Goal: Task Accomplishment & Management: Complete application form

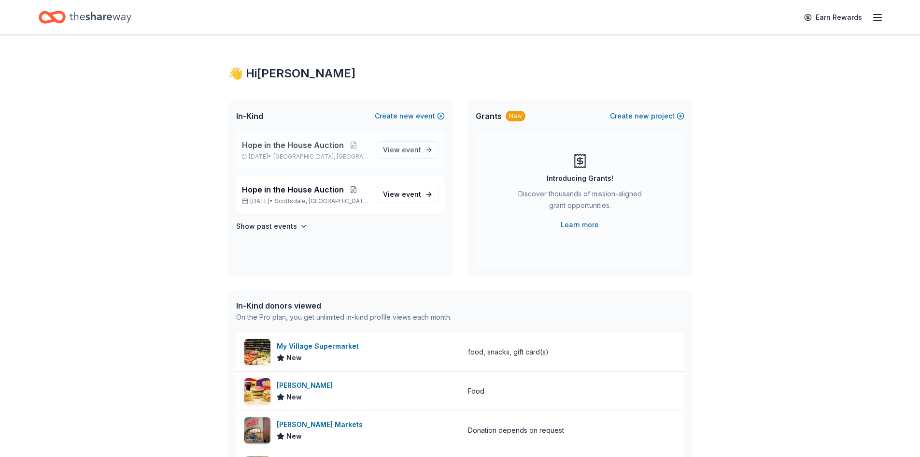
click at [313, 145] on span "Hope in the House Auction" at bounding box center [293, 145] width 102 height 12
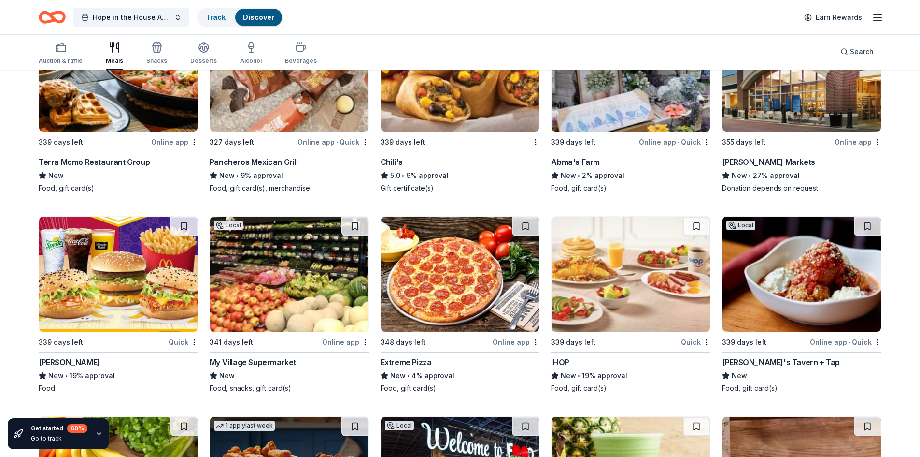
scroll to position [1039, 0]
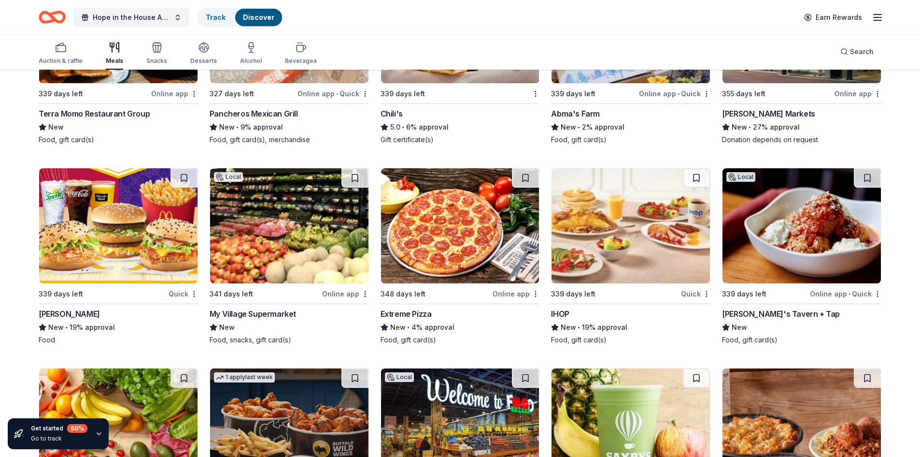
click at [266, 268] on img at bounding box center [289, 225] width 158 height 115
click at [443, 273] on img at bounding box center [460, 225] width 158 height 115
click at [558, 314] on div "IHOP" at bounding box center [560, 314] width 18 height 12
click at [788, 310] on div "Tommy's Tavern + Tap" at bounding box center [781, 314] width 118 height 12
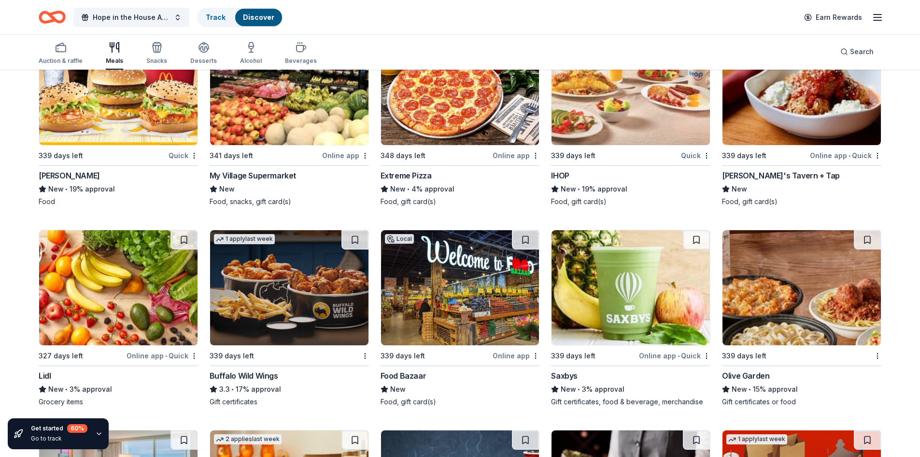
scroll to position [1233, 0]
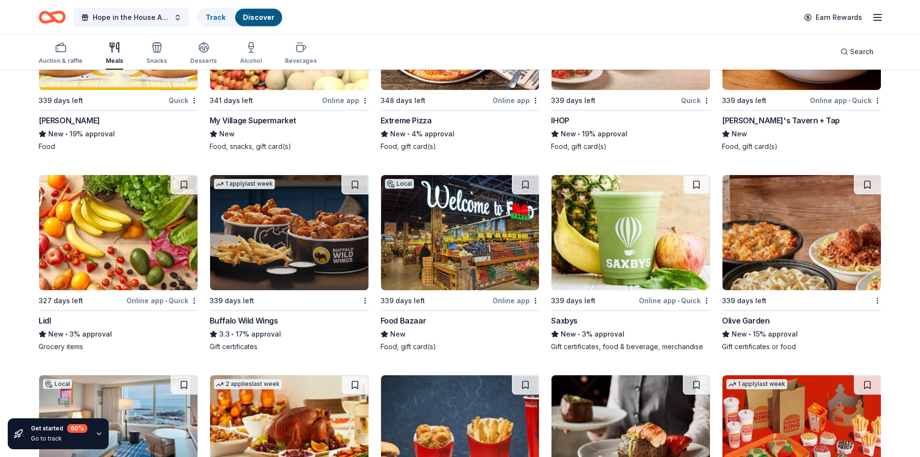
click at [109, 250] on img at bounding box center [118, 232] width 158 height 115
click at [266, 275] on img at bounding box center [289, 232] width 158 height 115
click at [420, 259] on img at bounding box center [460, 232] width 158 height 115
click at [583, 269] on img at bounding box center [631, 232] width 158 height 115
click at [589, 267] on img at bounding box center [631, 232] width 158 height 115
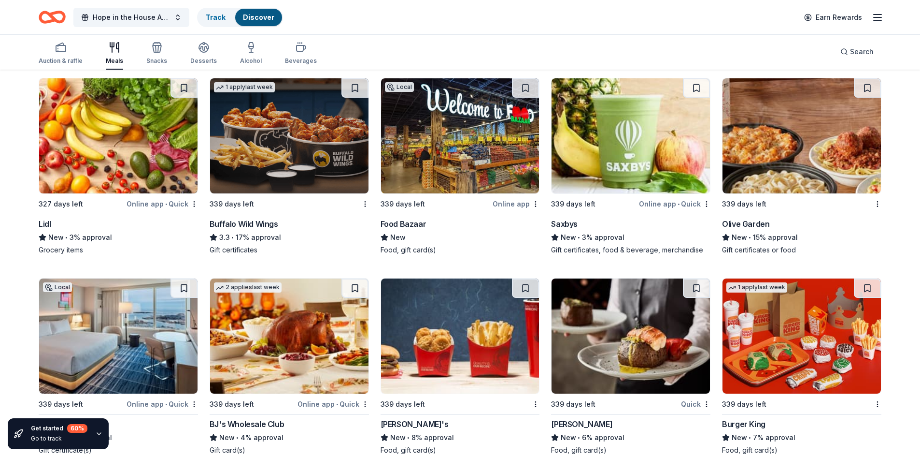
scroll to position [1405, 0]
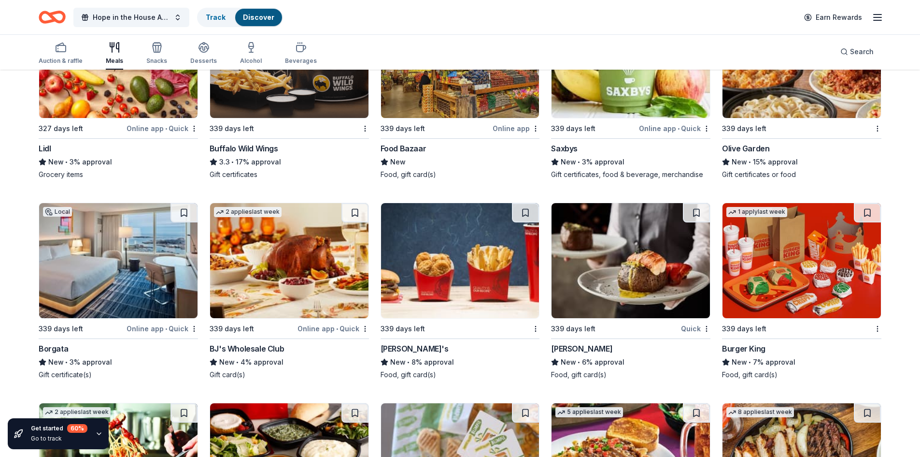
click at [128, 291] on img at bounding box center [118, 260] width 158 height 115
click at [249, 293] on img at bounding box center [289, 260] width 158 height 115
click at [449, 296] on img at bounding box center [460, 260] width 158 height 115
click at [599, 296] on img at bounding box center [631, 260] width 158 height 115
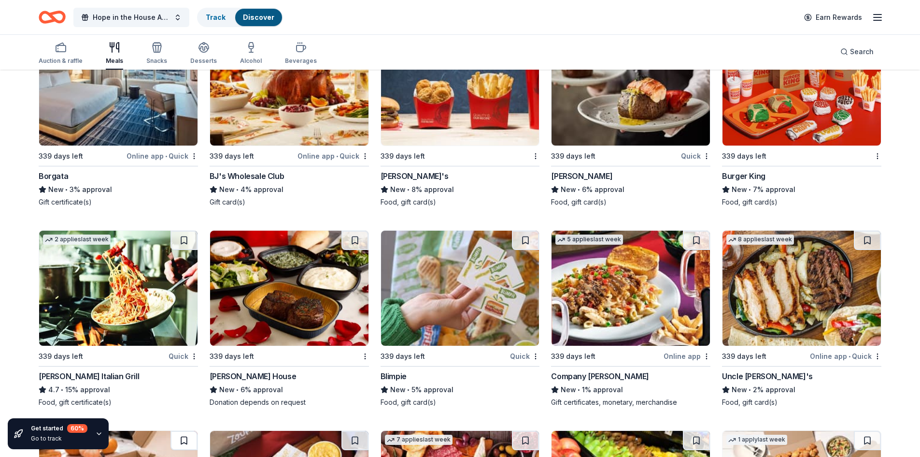
scroll to position [1646, 0]
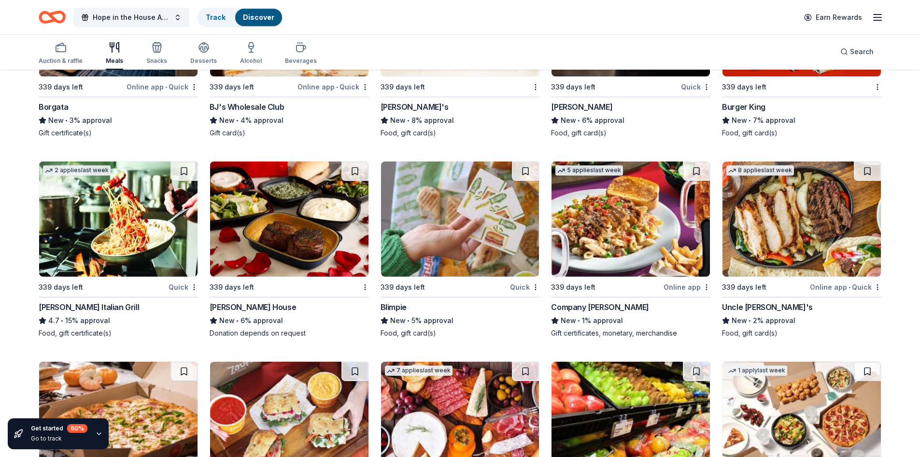
click at [141, 247] on img at bounding box center [118, 218] width 158 height 115
click at [274, 261] on img at bounding box center [289, 218] width 158 height 115
click at [404, 264] on img at bounding box center [460, 218] width 158 height 115
click at [670, 271] on img at bounding box center [631, 218] width 158 height 115
click at [617, 253] on img at bounding box center [631, 218] width 158 height 115
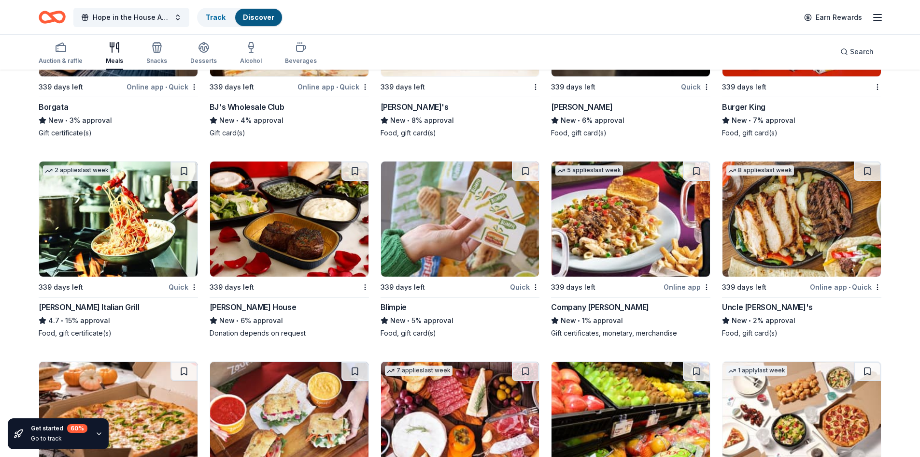
click at [770, 237] on img at bounding box center [802, 218] width 158 height 115
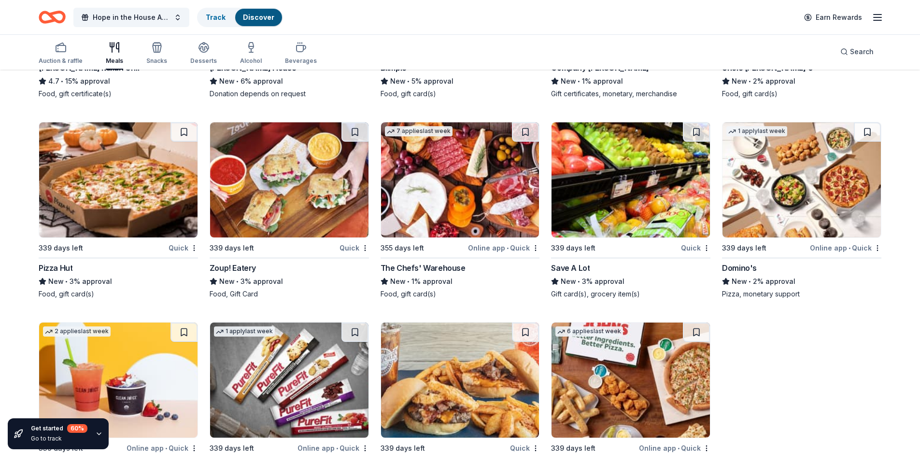
scroll to position [1901, 0]
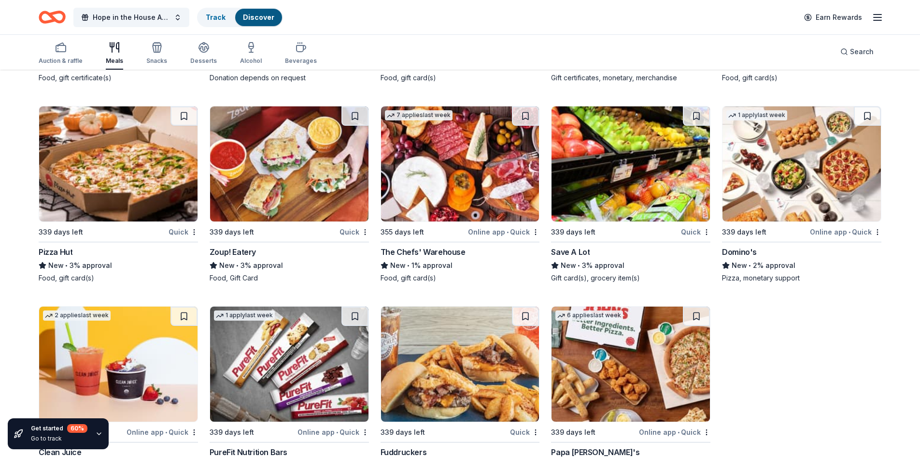
click at [279, 195] on img at bounding box center [289, 163] width 158 height 115
click at [437, 199] on img at bounding box center [460, 163] width 158 height 115
click at [666, 193] on img at bounding box center [631, 163] width 158 height 115
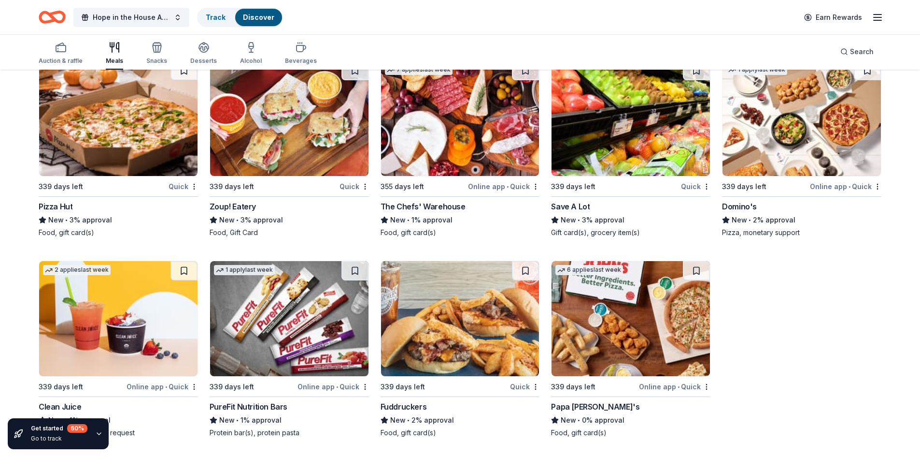
click at [110, 332] on img at bounding box center [118, 318] width 158 height 115
click at [767, 182] on div "339 days left" at bounding box center [765, 186] width 86 height 12
click at [273, 357] on img at bounding box center [289, 318] width 158 height 115
click at [431, 367] on img at bounding box center [460, 318] width 158 height 115
click at [637, 369] on img at bounding box center [631, 318] width 158 height 115
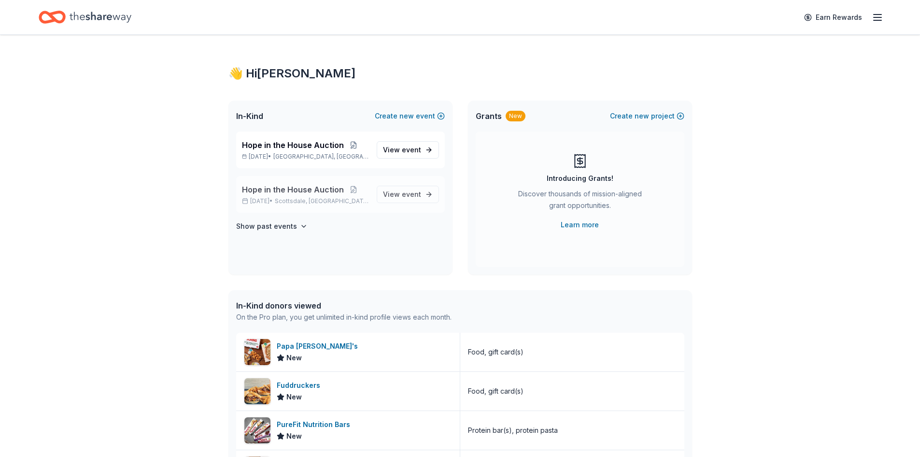
click at [347, 197] on div "Hope in the House Auction Oct 31, 2025 • Scottsdale, AZ" at bounding box center [305, 194] width 127 height 21
click at [395, 122] on div "In-Kind Create new event" at bounding box center [341, 116] width 224 height 31
click at [398, 115] on button "Create new event" at bounding box center [410, 116] width 70 height 12
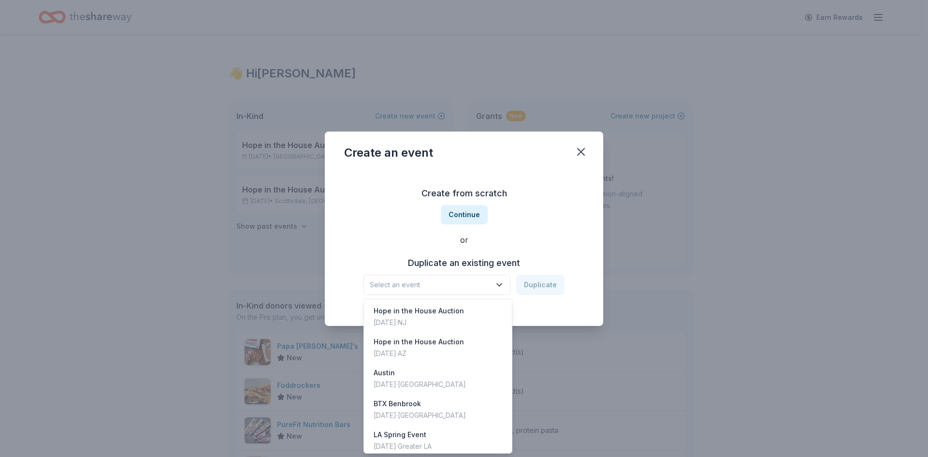
click at [459, 281] on span "Select an event" at bounding box center [430, 285] width 121 height 12
click at [440, 322] on div "Sep 12, 2026 · NJ" at bounding box center [419, 322] width 90 height 12
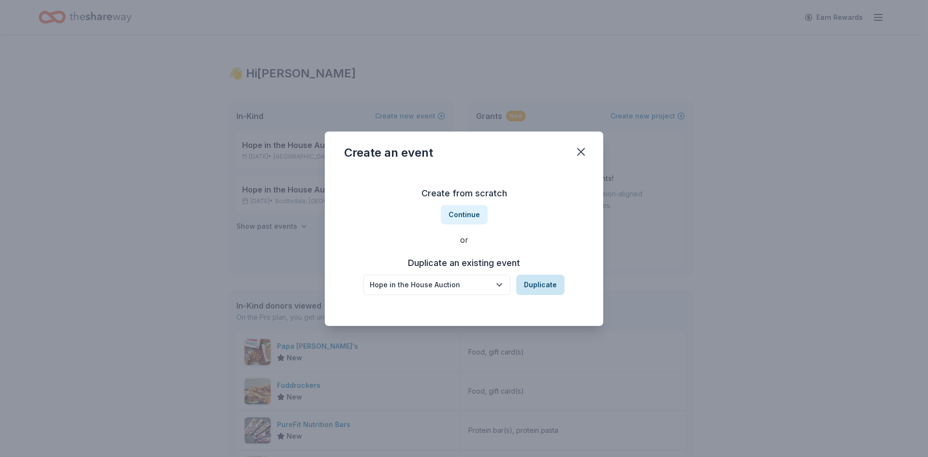
click at [555, 287] on button "Duplicate" at bounding box center [540, 284] width 48 height 20
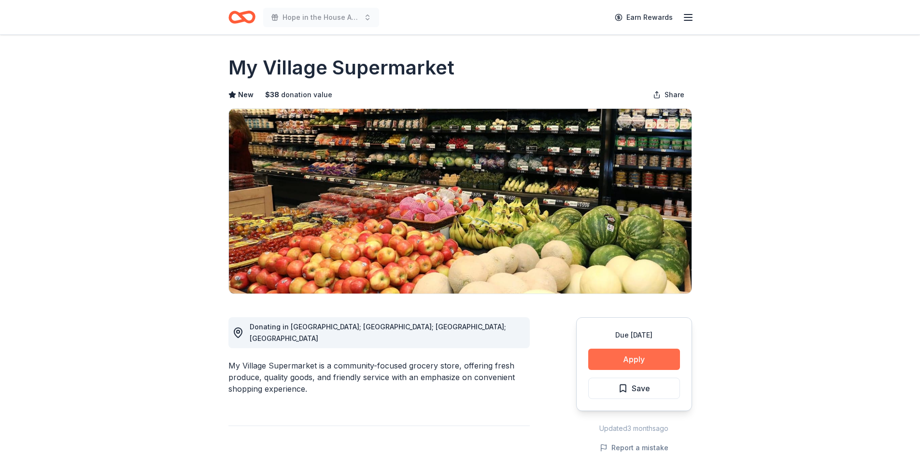
click at [620, 355] on button "Apply" at bounding box center [635, 358] width 92 height 21
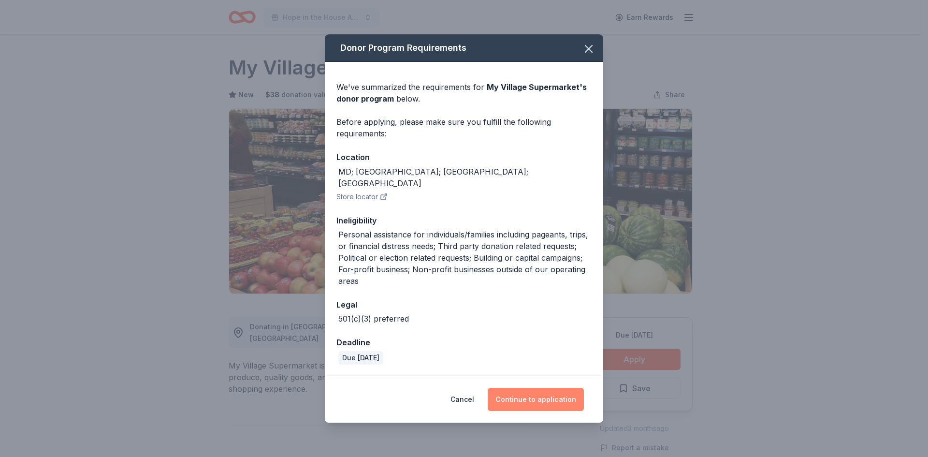
click at [534, 399] on button "Continue to application" at bounding box center [536, 399] width 96 height 23
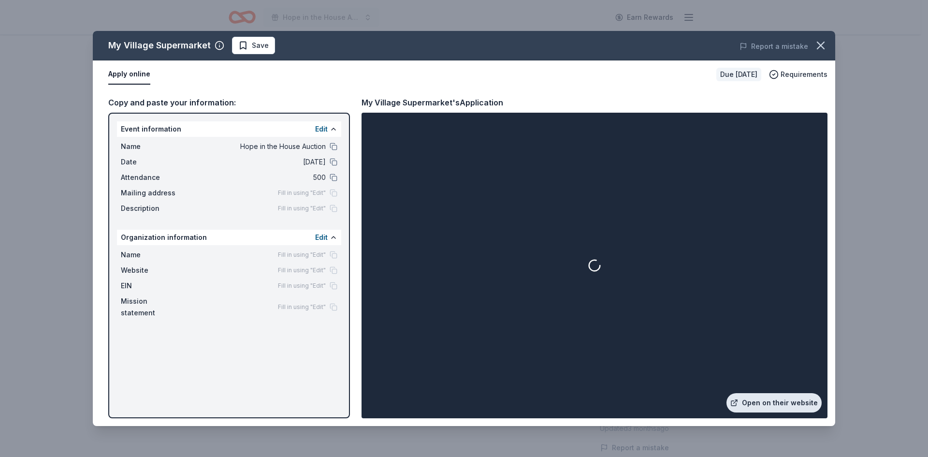
click at [766, 399] on link "Open on their website" at bounding box center [773, 402] width 95 height 19
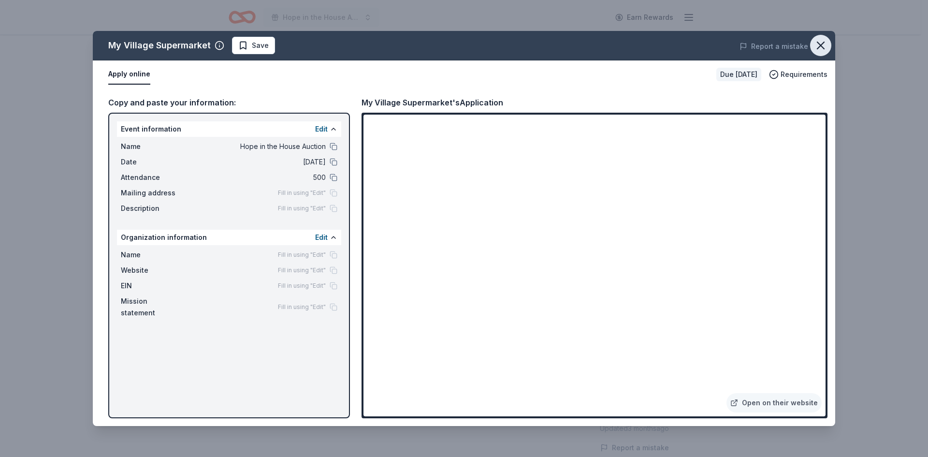
click at [825, 50] on icon "button" at bounding box center [821, 46] width 14 height 14
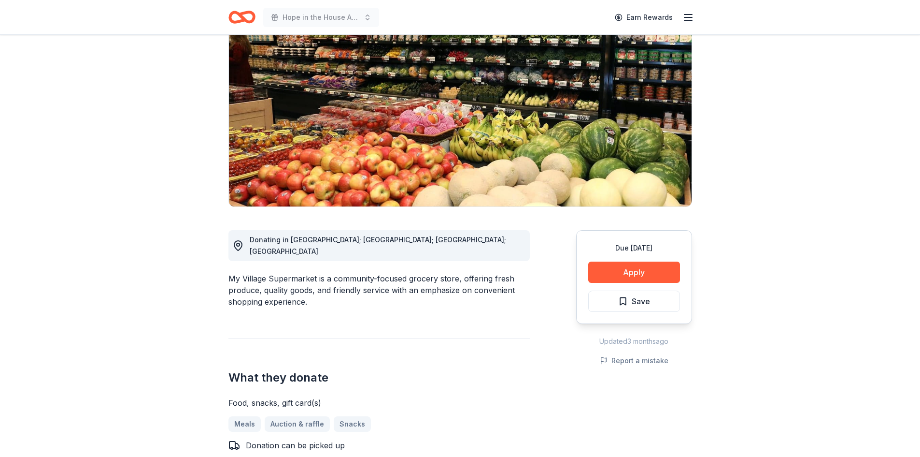
scroll to position [193, 0]
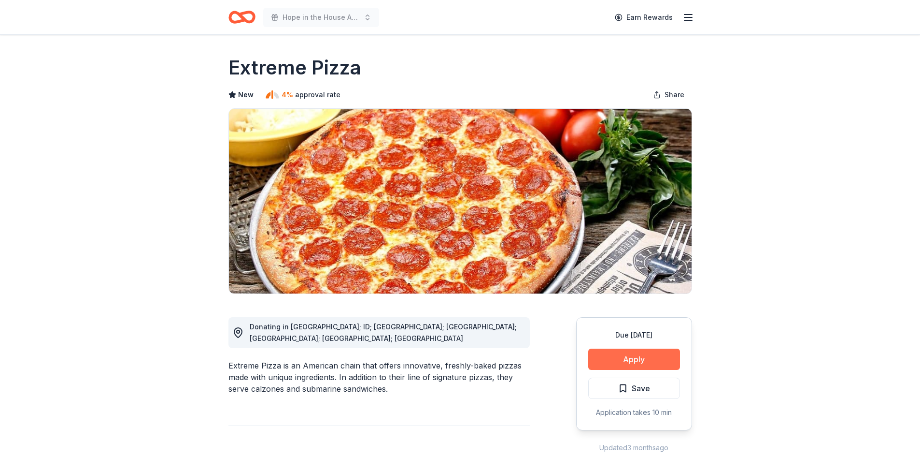
click at [657, 363] on button "Apply" at bounding box center [635, 358] width 92 height 21
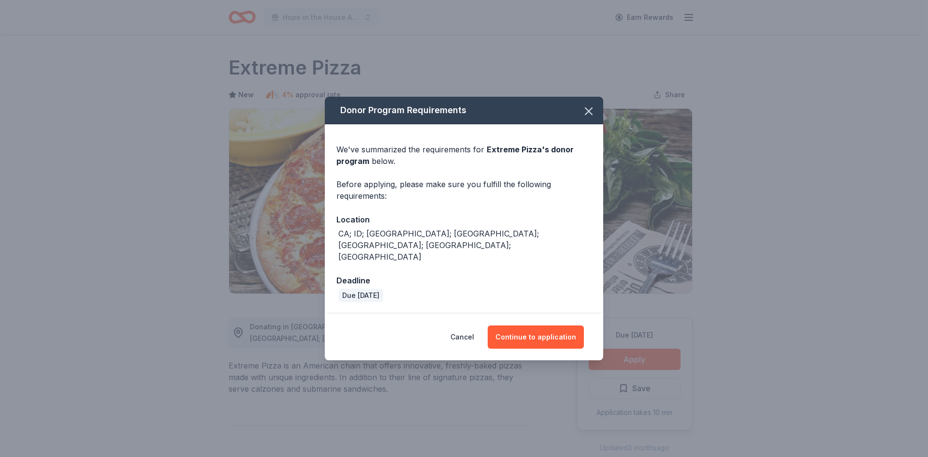
drag, startPoint x: 472, startPoint y: 253, endPoint x: 467, endPoint y: 246, distance: 7.9
click at [471, 252] on div "We've summarized the requirements for Extreme Pizza 's donor program below. Bef…" at bounding box center [464, 219] width 278 height 190
drag, startPoint x: 447, startPoint y: 245, endPoint x: 326, endPoint y: 246, distance: 121.3
click at [326, 246] on div "We've summarized the requirements for Extreme Pizza 's donor program below. Bef…" at bounding box center [464, 219] width 278 height 190
copy div "CA; ID; MI; NJ; SC; TX; VA"
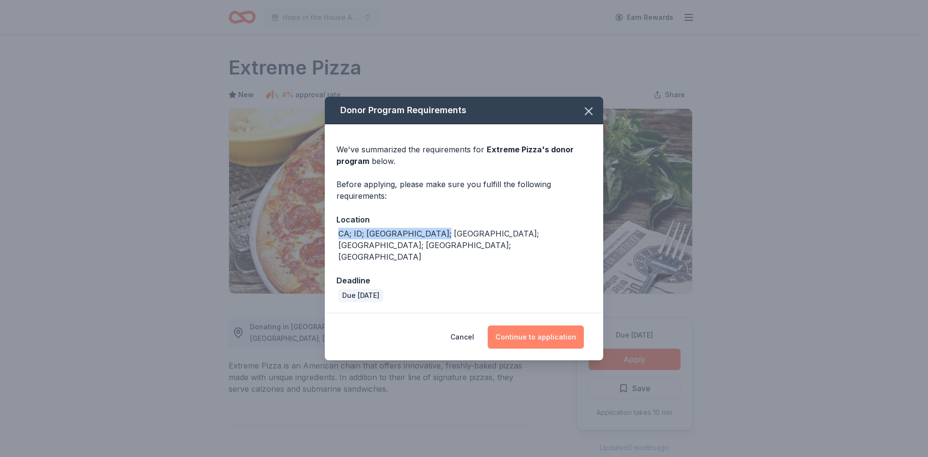
click at [535, 326] on button "Continue to application" at bounding box center [536, 336] width 96 height 23
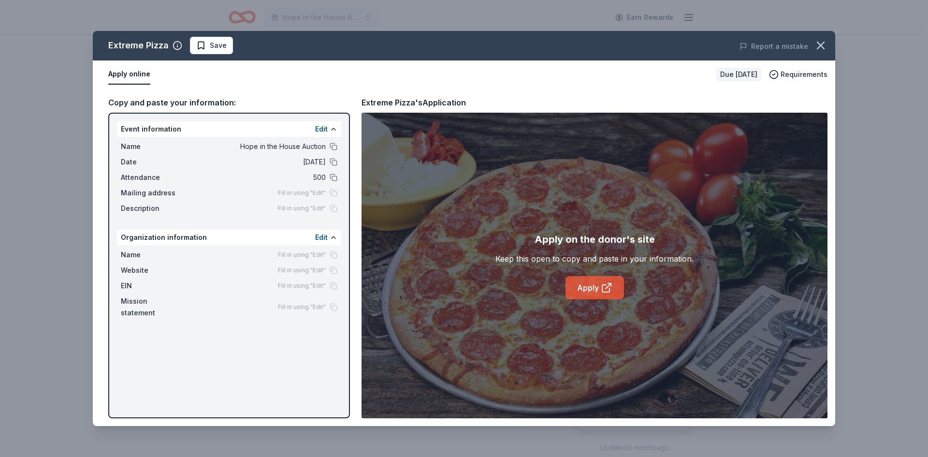
click at [605, 281] on link "Apply" at bounding box center [594, 287] width 58 height 23
click at [813, 45] on button "button" at bounding box center [820, 45] width 21 height 21
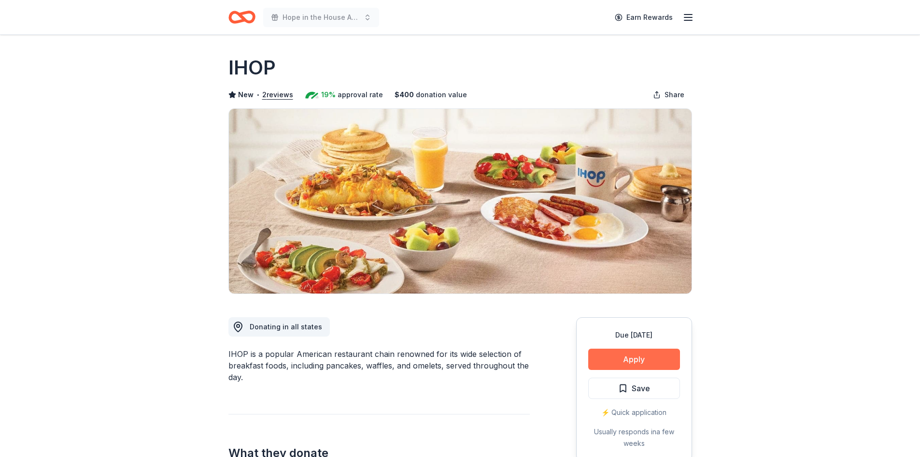
click at [657, 352] on button "Apply" at bounding box center [635, 358] width 92 height 21
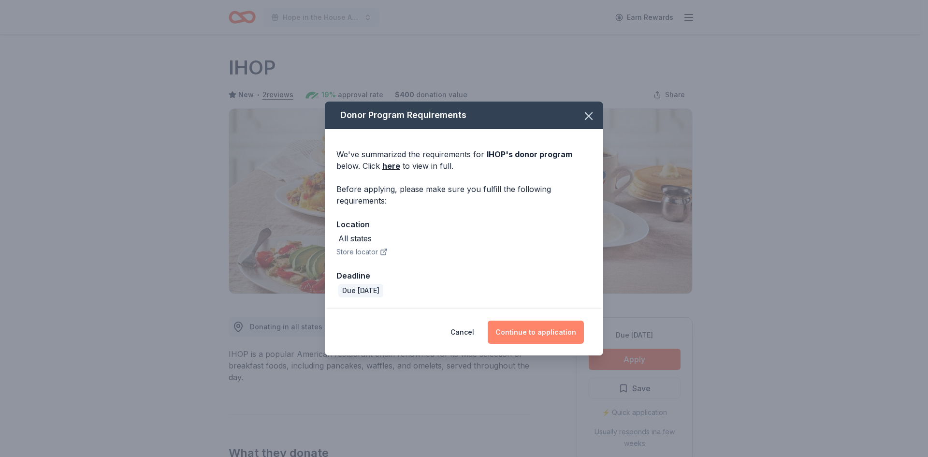
click at [536, 333] on button "Continue to application" at bounding box center [536, 331] width 96 height 23
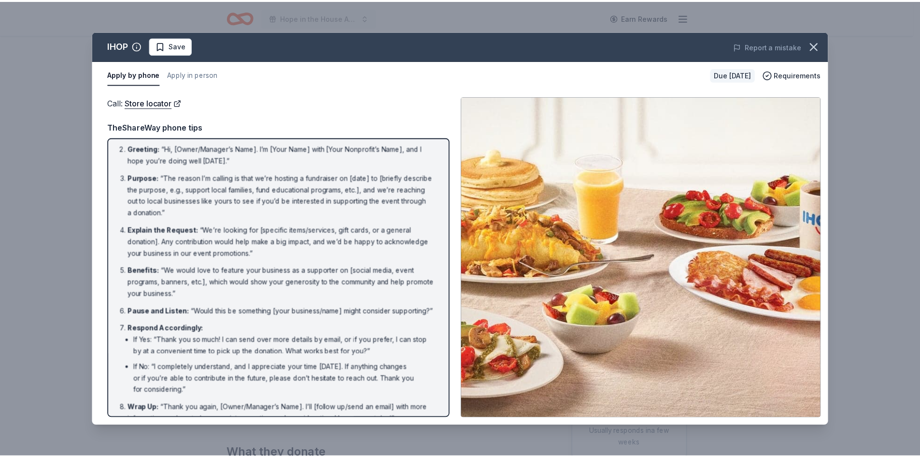
scroll to position [59, 0]
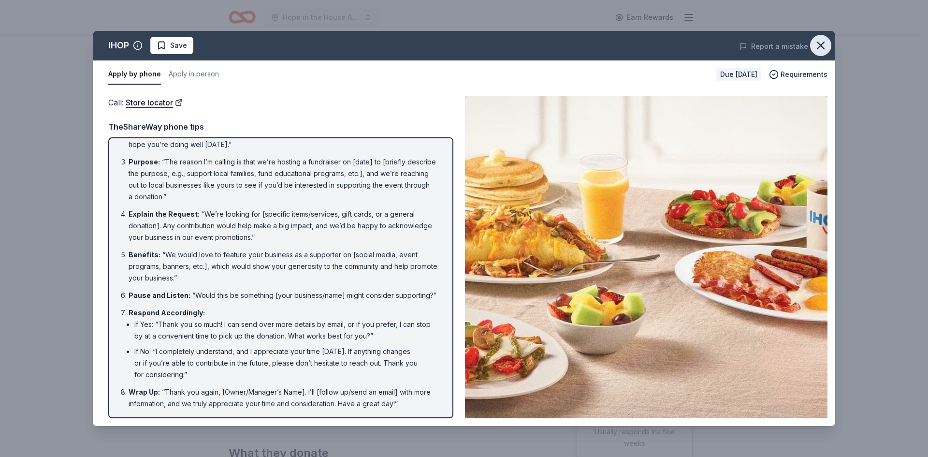
click at [822, 43] on icon "button" at bounding box center [820, 45] width 7 height 7
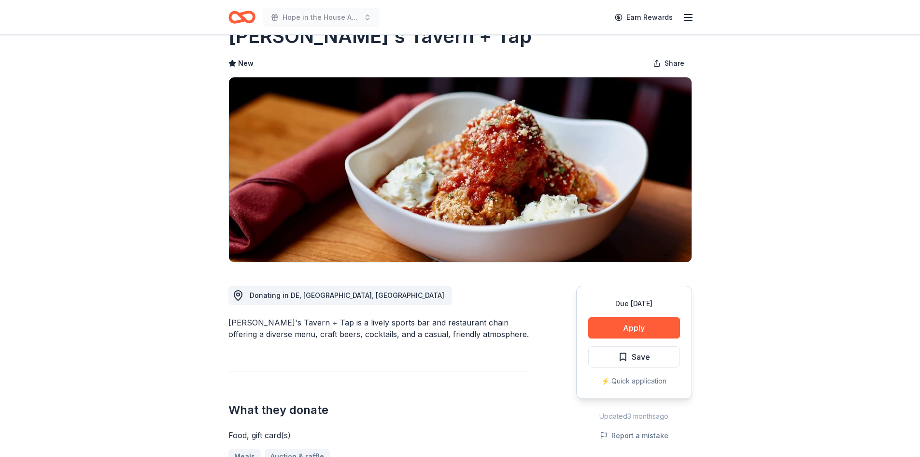
scroll to position [48, 0]
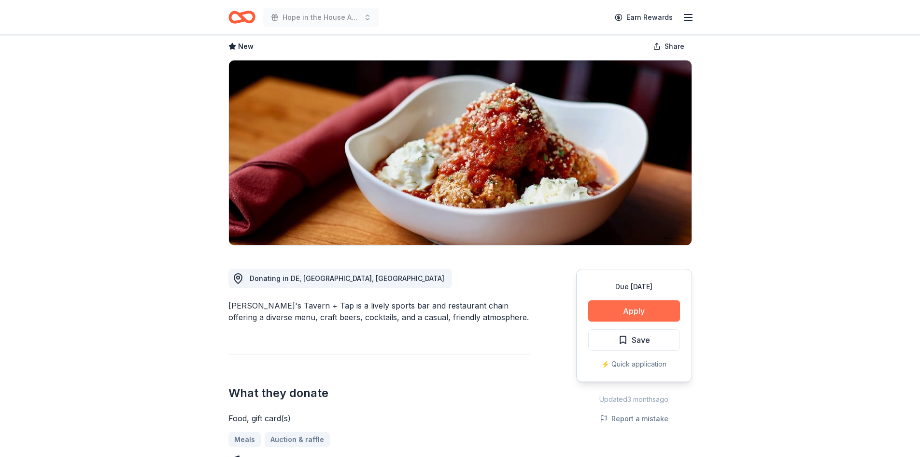
click at [648, 311] on button "Apply" at bounding box center [635, 310] width 92 height 21
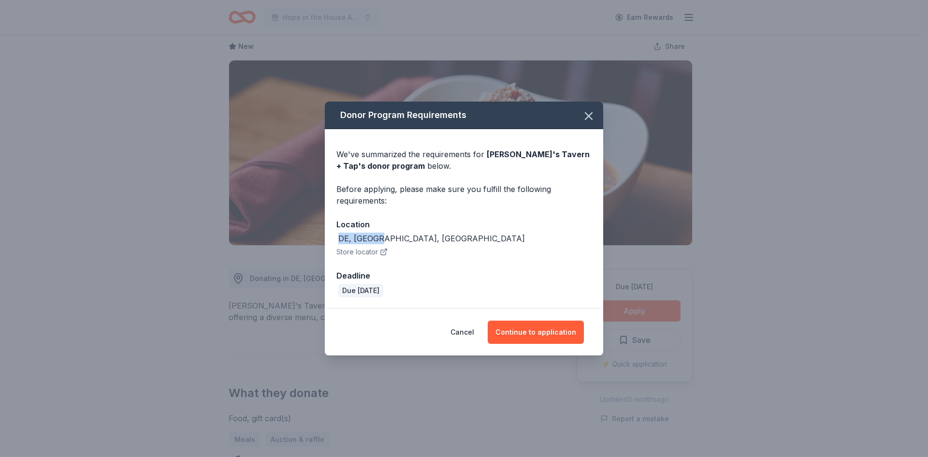
drag, startPoint x: 418, startPoint y: 238, endPoint x: 332, endPoint y: 234, distance: 85.6
click at [332, 234] on div "We've summarized the requirements for Tommy's Tavern + Tap 's donor program bel…" at bounding box center [464, 219] width 278 height 180
copy div "DE, NJ, NY"
click at [579, 343] on button "Continue to application" at bounding box center [536, 331] width 96 height 23
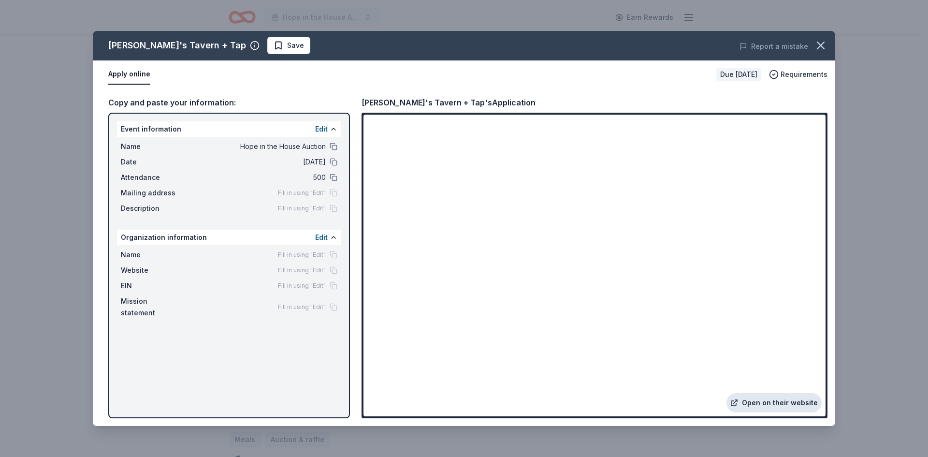
click at [765, 399] on link "Open on their website" at bounding box center [773, 402] width 95 height 19
click at [822, 44] on icon "button" at bounding box center [820, 45] width 7 height 7
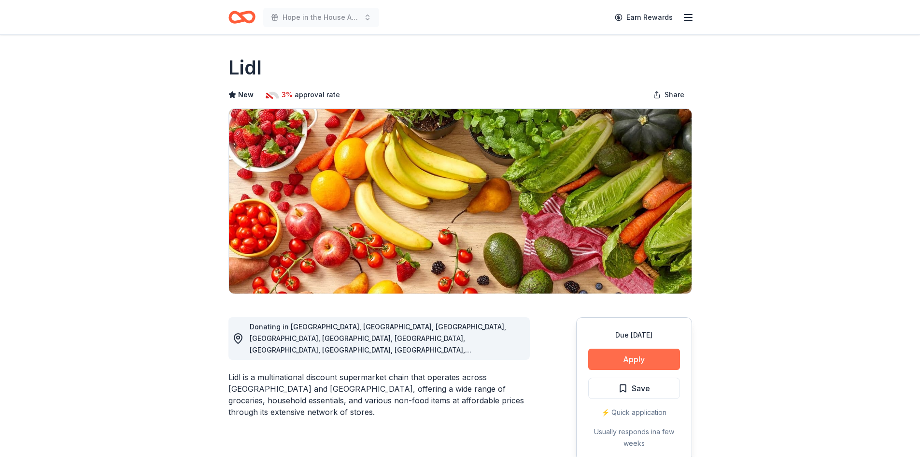
click at [626, 356] on button "Apply" at bounding box center [635, 358] width 92 height 21
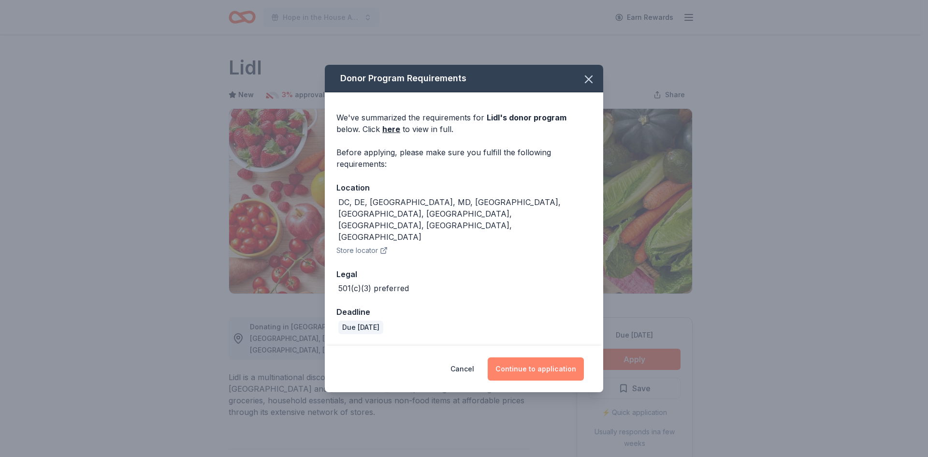
click at [531, 357] on button "Continue to application" at bounding box center [536, 368] width 96 height 23
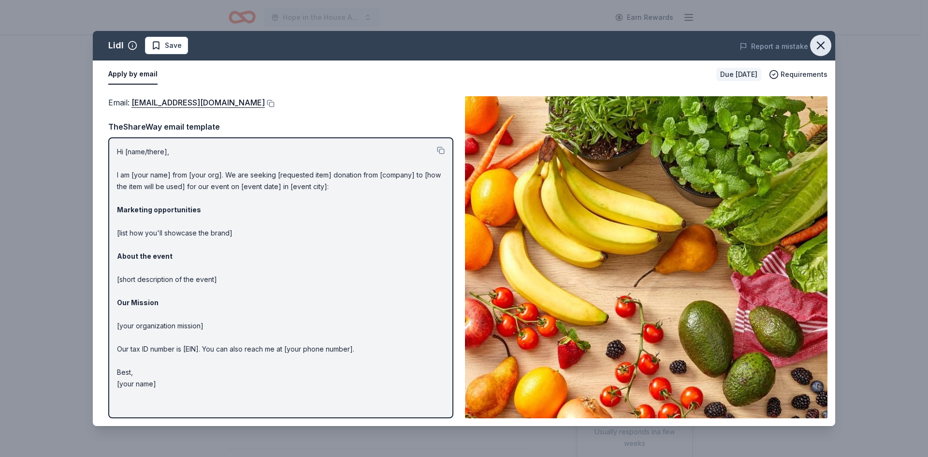
click at [821, 42] on icon "button" at bounding box center [821, 46] width 14 height 14
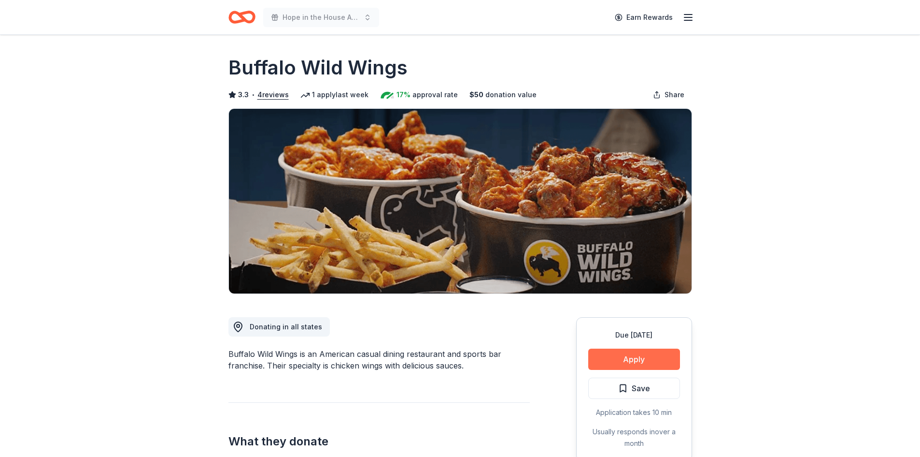
click at [654, 361] on button "Apply" at bounding box center [635, 358] width 92 height 21
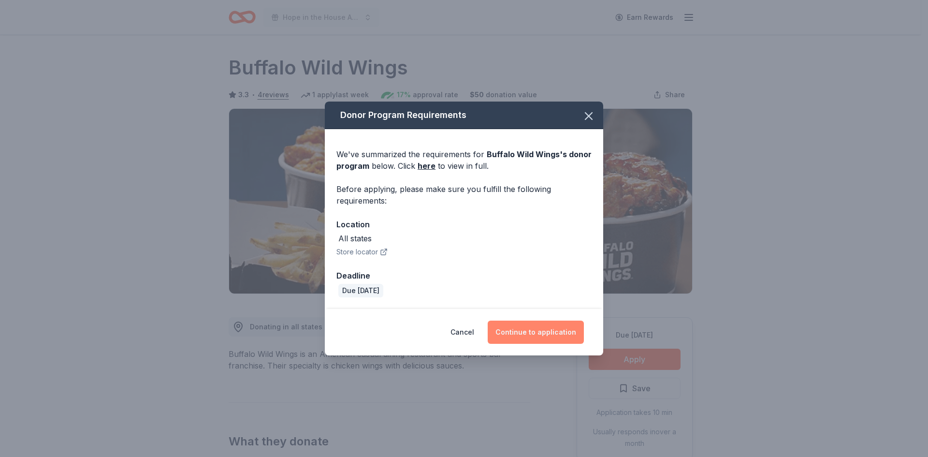
click at [536, 333] on button "Continue to application" at bounding box center [536, 331] width 96 height 23
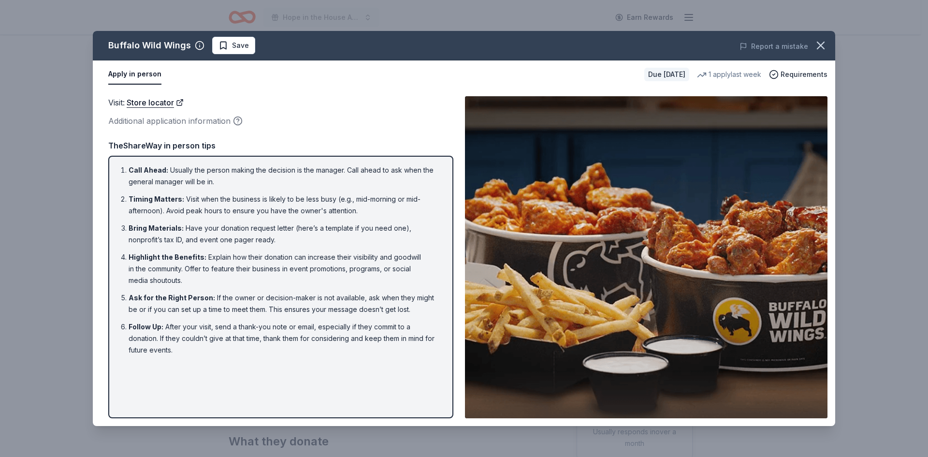
click at [285, 267] on li "Highlight the Benefits : Explain how their donation can increase their visibili…" at bounding box center [284, 268] width 310 height 35
click at [823, 39] on icon "button" at bounding box center [821, 46] width 14 height 14
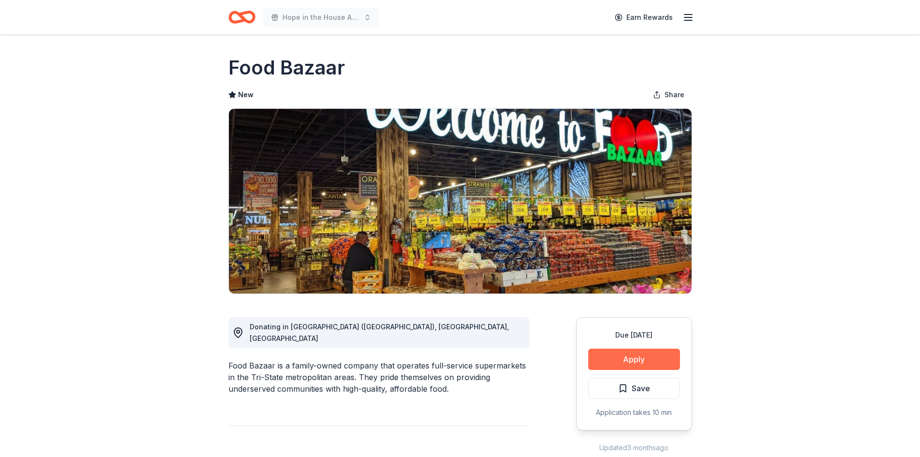
click at [636, 357] on button "Apply" at bounding box center [635, 358] width 92 height 21
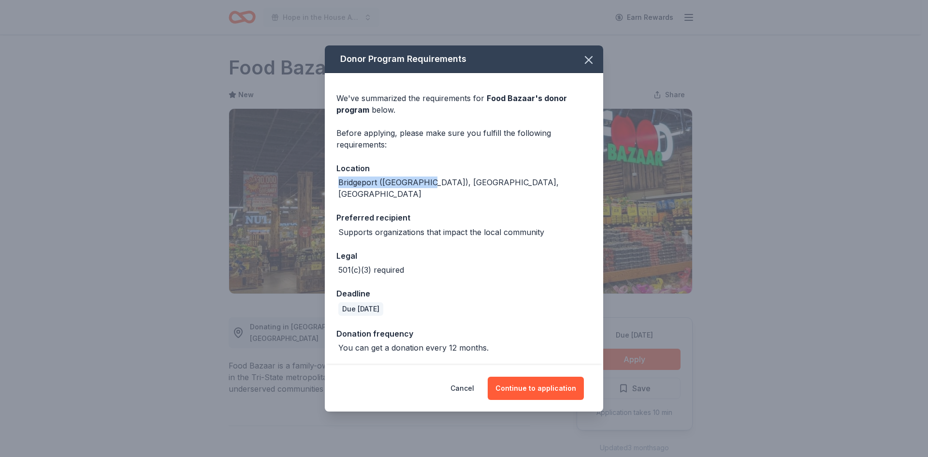
drag, startPoint x: 429, startPoint y: 187, endPoint x: 327, endPoint y: 183, distance: 101.6
click at [327, 183] on div "We've summarized the requirements for Food Bazaar 's donor program below. Befor…" at bounding box center [464, 219] width 278 height 292
copy div "Bridgeport (CT), NJ, NY"
click at [533, 377] on button "Continue to application" at bounding box center [536, 387] width 96 height 23
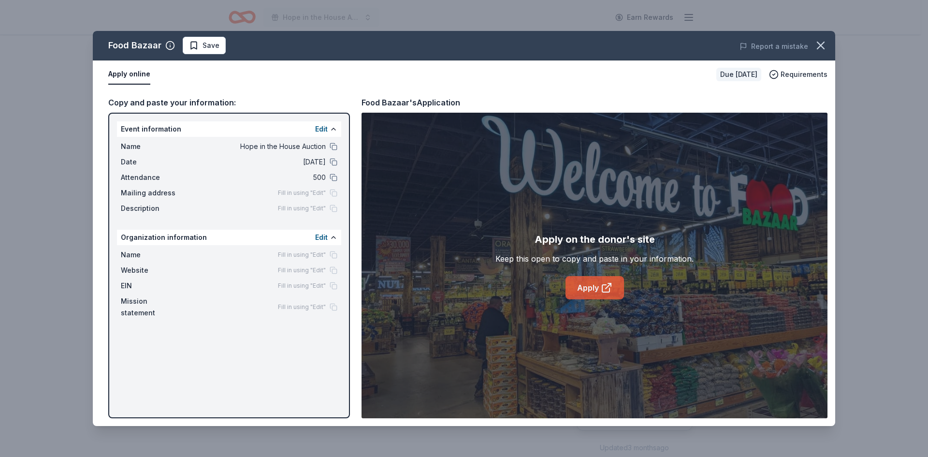
click at [590, 279] on link "Apply" at bounding box center [594, 287] width 58 height 23
click at [816, 48] on icon "button" at bounding box center [821, 46] width 14 height 14
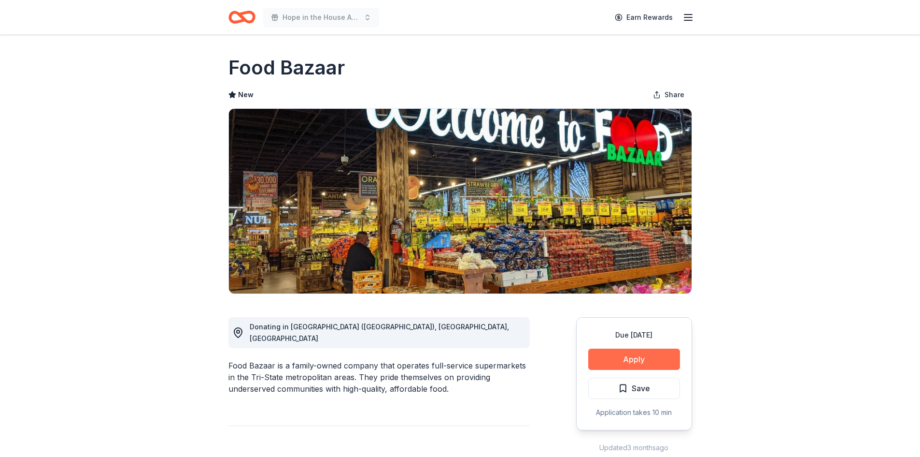
click at [664, 362] on button "Apply" at bounding box center [635, 358] width 92 height 21
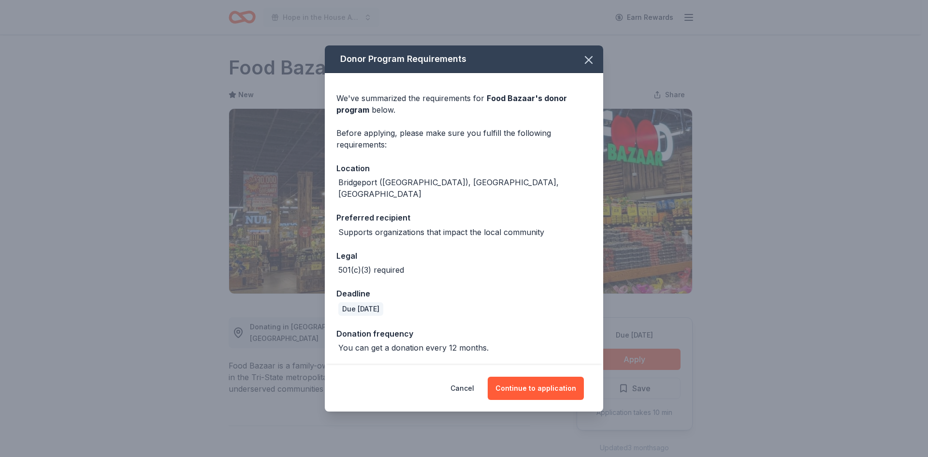
click at [426, 188] on div "Bridgeport (CT), NJ, NY" at bounding box center [463, 187] width 255 height 23
drag, startPoint x: 426, startPoint y: 188, endPoint x: 316, endPoint y: 190, distance: 109.7
click at [316, 190] on div "Donor Program Requirements We've summarized the requirements for Food Bazaar 's…" at bounding box center [464, 228] width 928 height 457
copy div "Bridgeport (CT), NJ, NY"
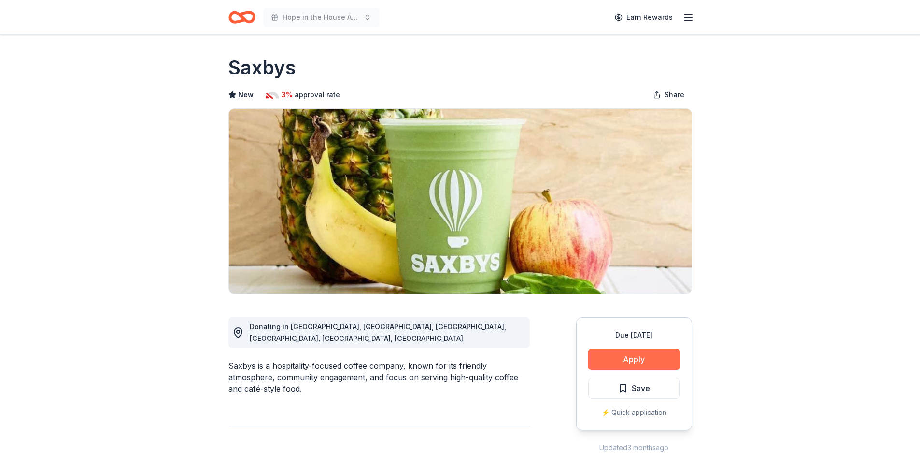
click at [638, 352] on button "Apply" at bounding box center [635, 358] width 92 height 21
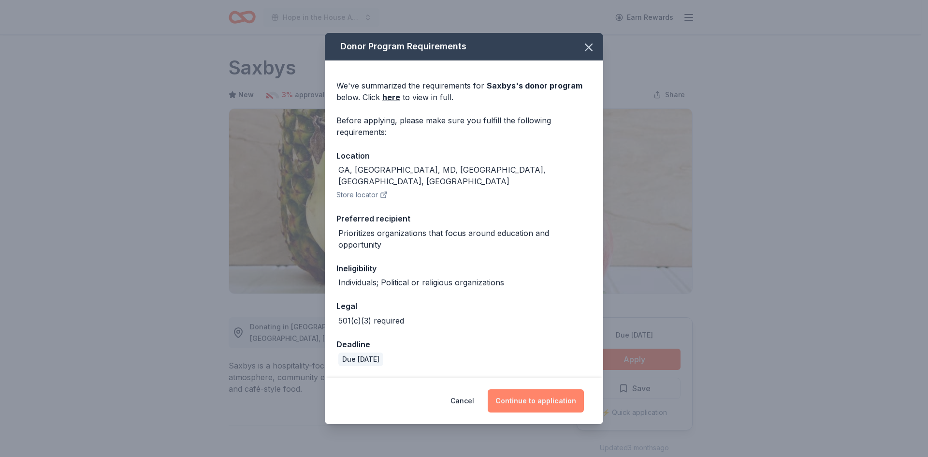
click at [548, 394] on button "Continue to application" at bounding box center [536, 400] width 96 height 23
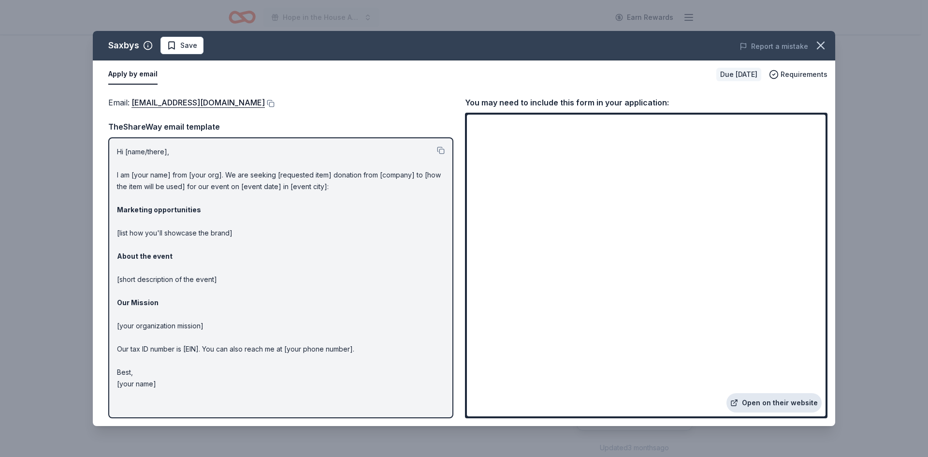
click at [797, 397] on link "Open on their website" at bounding box center [773, 402] width 95 height 19
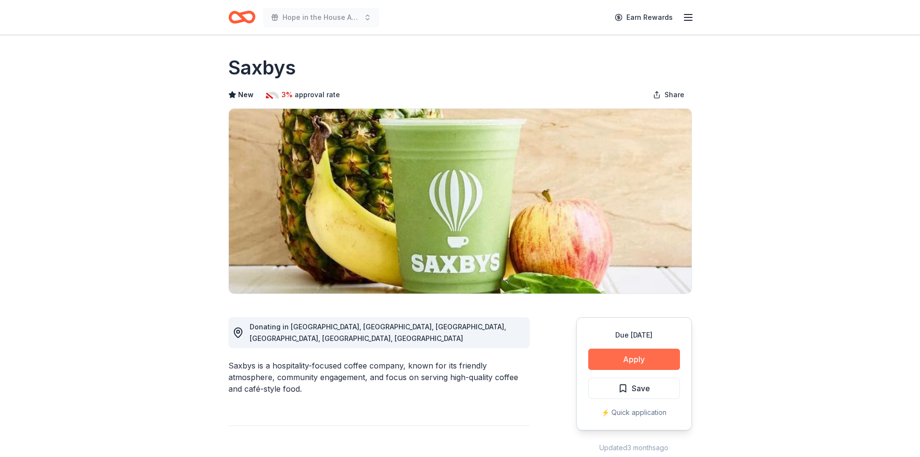
click at [649, 352] on button "Apply" at bounding box center [635, 358] width 92 height 21
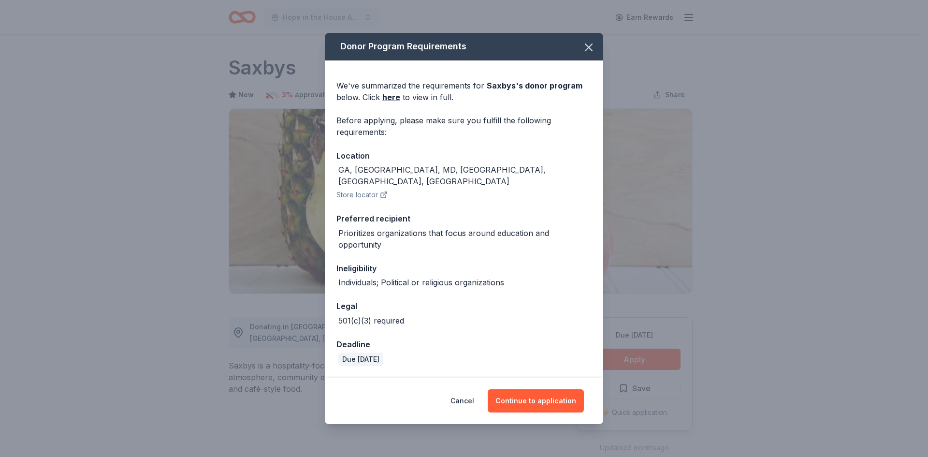
click at [448, 178] on div "GA, [GEOGRAPHIC_DATA], MD, [GEOGRAPHIC_DATA], [GEOGRAPHIC_DATA], [GEOGRAPHIC_DA…" at bounding box center [463, 175] width 255 height 23
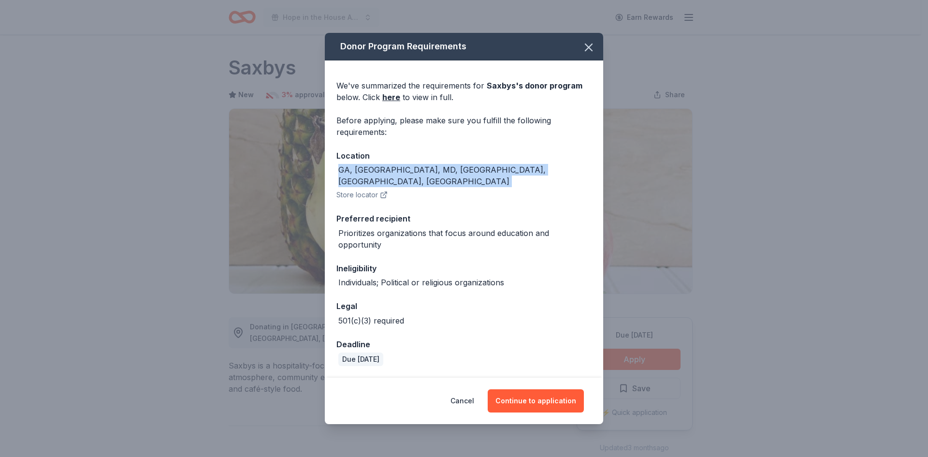
drag, startPoint x: 448, startPoint y: 177, endPoint x: 321, endPoint y: 175, distance: 127.1
click at [321, 175] on div "Donor Program Requirements We've summarized the requirements for Saxbys 's dono…" at bounding box center [464, 228] width 928 height 457
copy div "GA, [GEOGRAPHIC_DATA], MD, [GEOGRAPHIC_DATA], [GEOGRAPHIC_DATA], [GEOGRAPHIC_DA…"
click at [589, 51] on icon "button" at bounding box center [588, 47] width 7 height 7
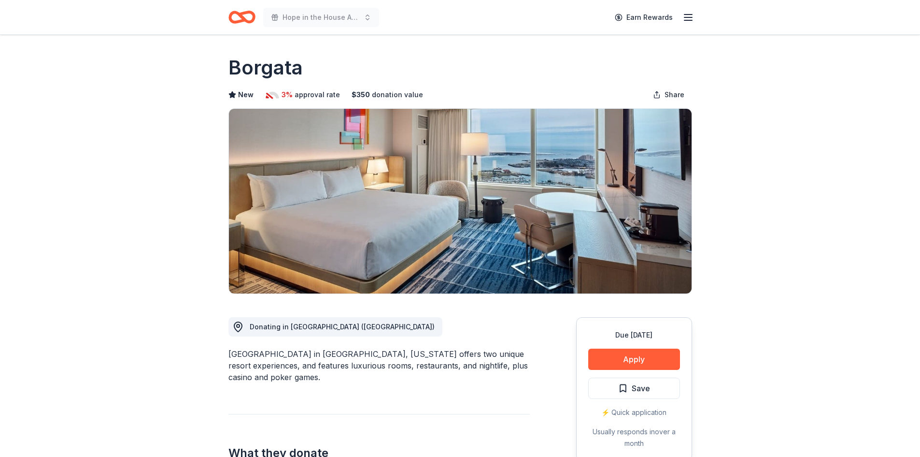
click at [293, 359] on div "[GEOGRAPHIC_DATA] in [GEOGRAPHIC_DATA], [US_STATE] offers two unique resort exp…" at bounding box center [380, 365] width 302 height 35
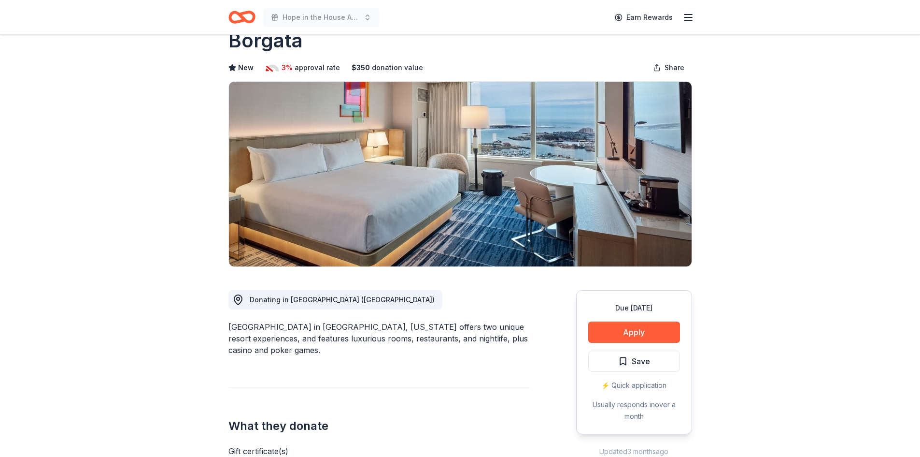
scroll to position [48, 0]
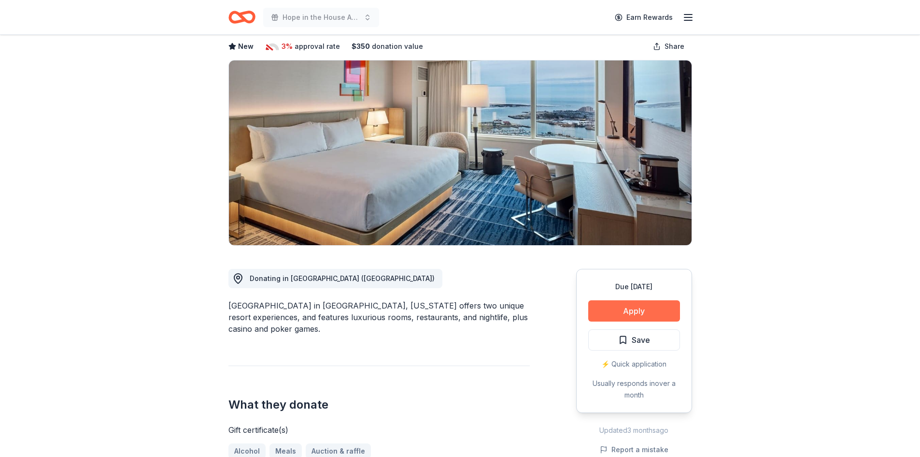
click at [616, 313] on button "Apply" at bounding box center [635, 310] width 92 height 21
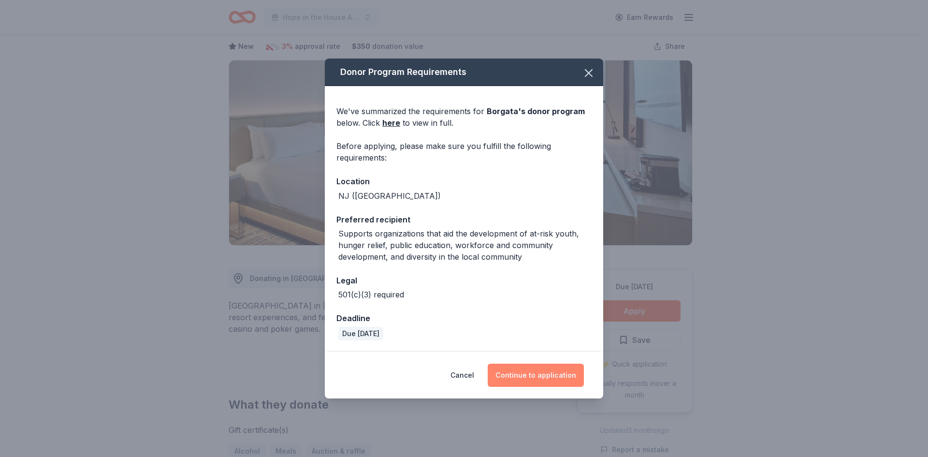
click at [553, 376] on button "Continue to application" at bounding box center [536, 374] width 96 height 23
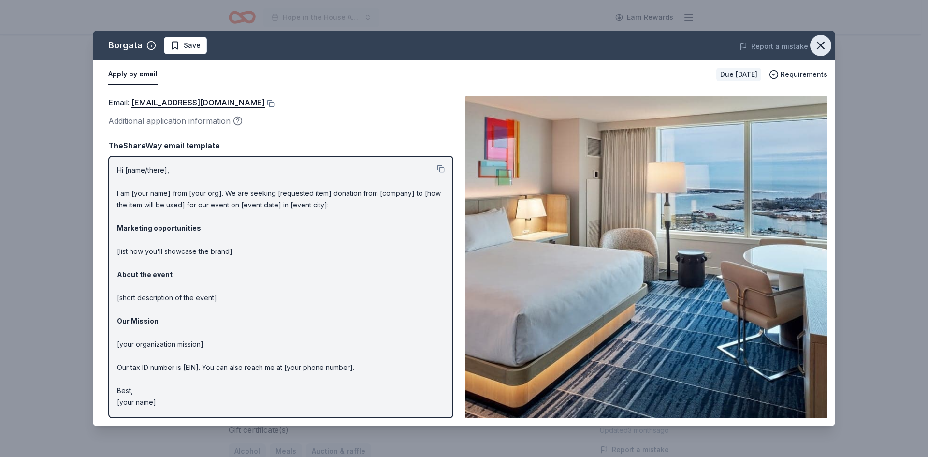
click at [815, 44] on icon "button" at bounding box center [821, 46] width 14 height 14
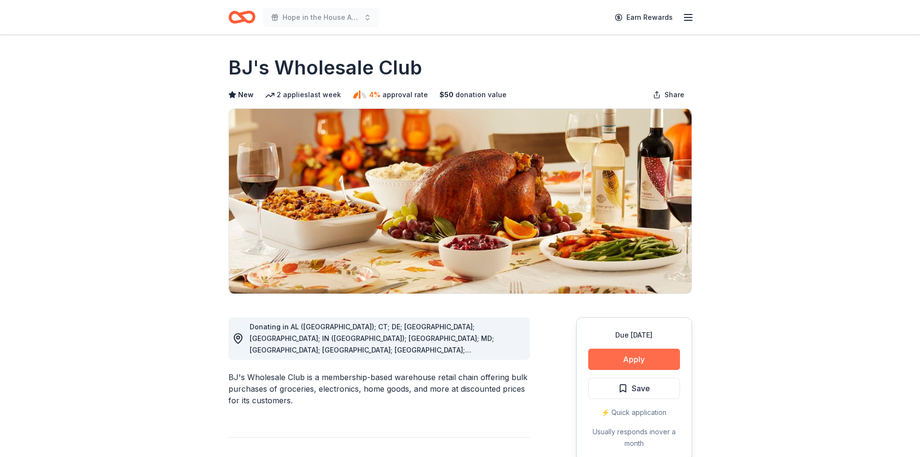
click at [638, 365] on button "Apply" at bounding box center [635, 358] width 92 height 21
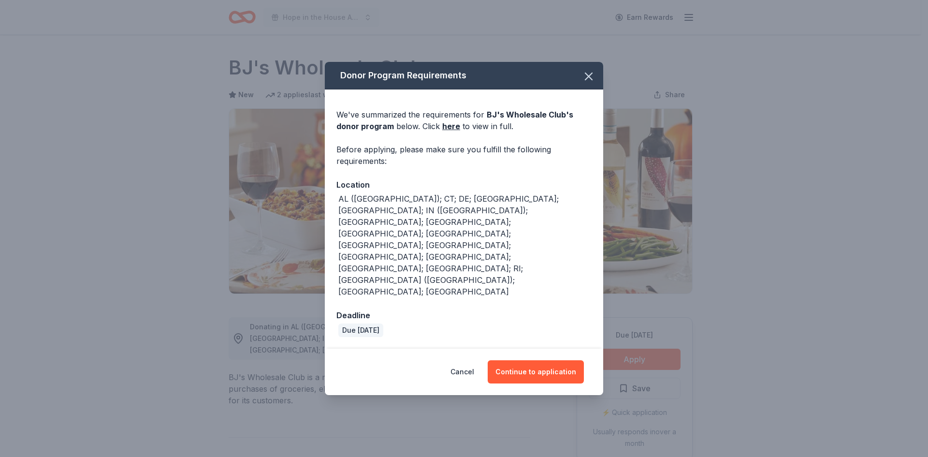
click at [537, 256] on div "AL ([GEOGRAPHIC_DATA]); CT; DE; [GEOGRAPHIC_DATA]; [GEOGRAPHIC_DATA]; IN ([GEOG…" at bounding box center [464, 245] width 253 height 104
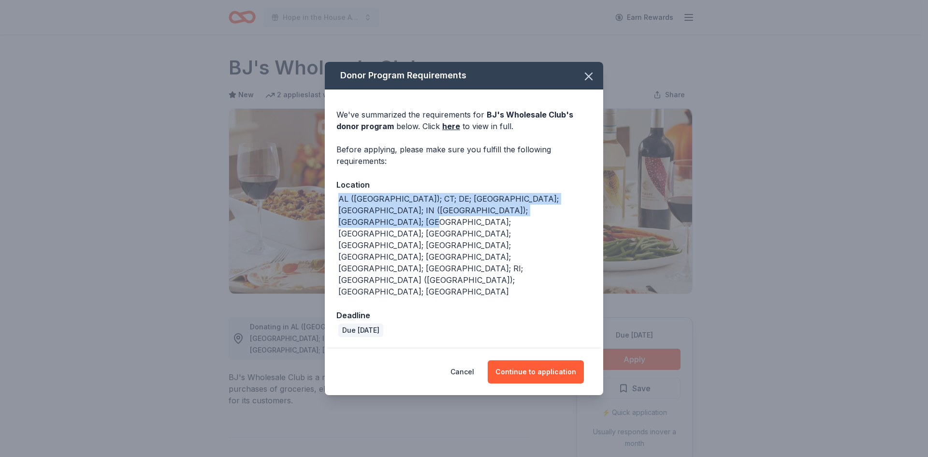
drag, startPoint x: 533, startPoint y: 250, endPoint x: 312, endPoint y: 235, distance: 222.3
click at [312, 235] on div "Donor Program Requirements We've summarized the requirements for BJ's Wholesale…" at bounding box center [464, 228] width 928 height 457
copy div "AL ([GEOGRAPHIC_DATA]); CT; DE; [GEOGRAPHIC_DATA]; [GEOGRAPHIC_DATA]; IN ([GEOG…"
click at [572, 360] on button "Continue to application" at bounding box center [536, 371] width 96 height 23
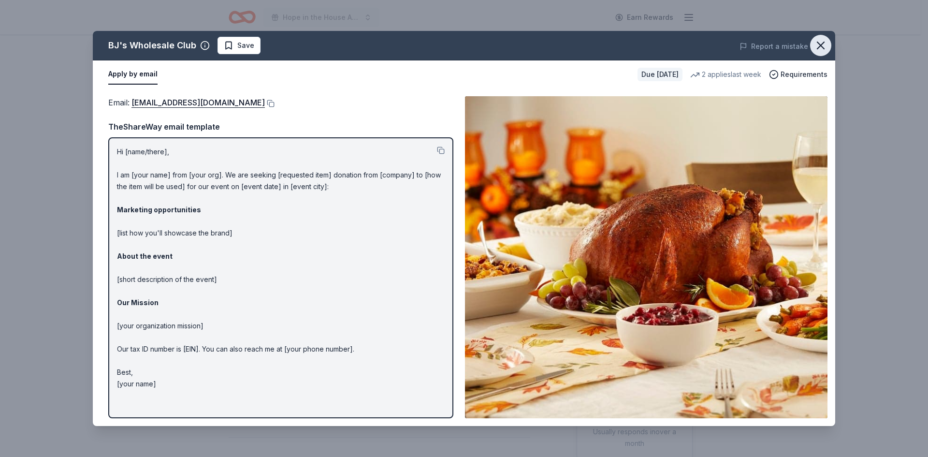
click at [819, 50] on icon "button" at bounding box center [821, 46] width 14 height 14
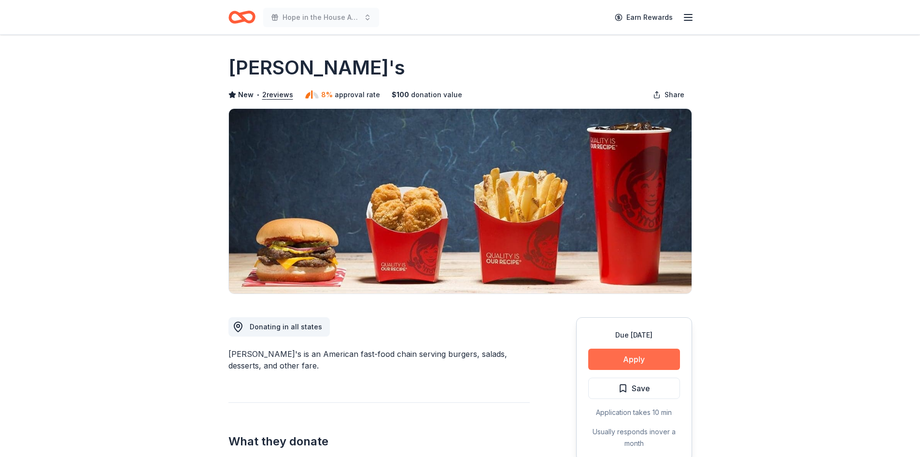
click at [639, 350] on button "Apply" at bounding box center [635, 358] width 92 height 21
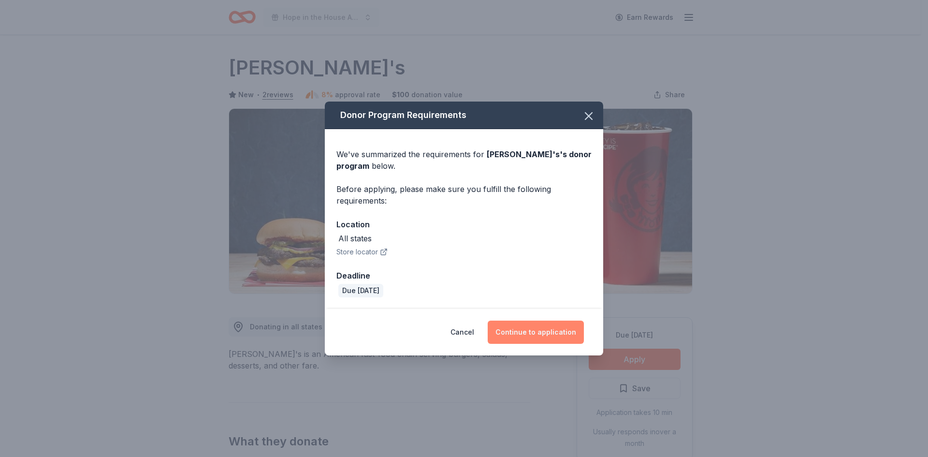
click at [569, 332] on button "Continue to application" at bounding box center [536, 331] width 96 height 23
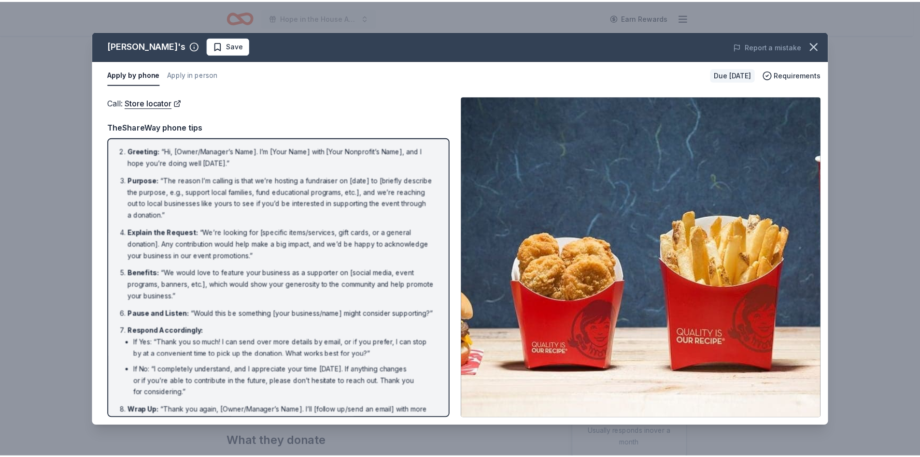
scroll to position [59, 0]
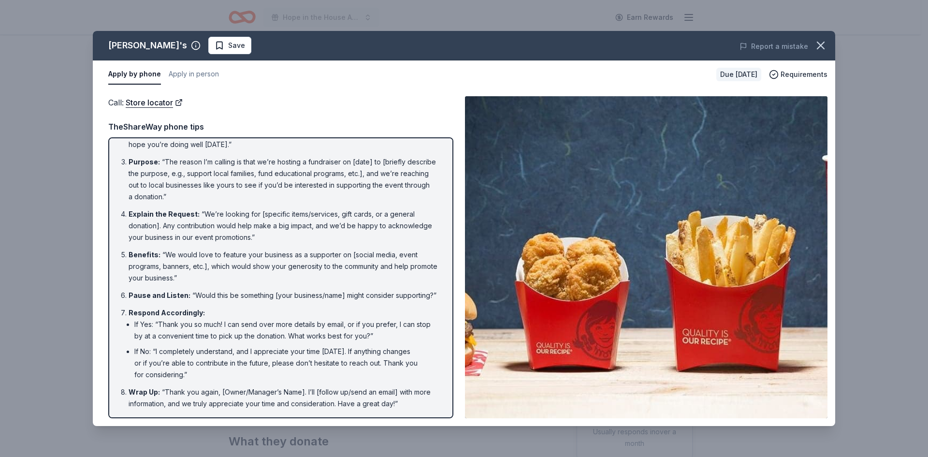
click at [710, 338] on img at bounding box center [646, 257] width 362 height 322
click at [827, 48] on button "button" at bounding box center [820, 45] width 21 height 21
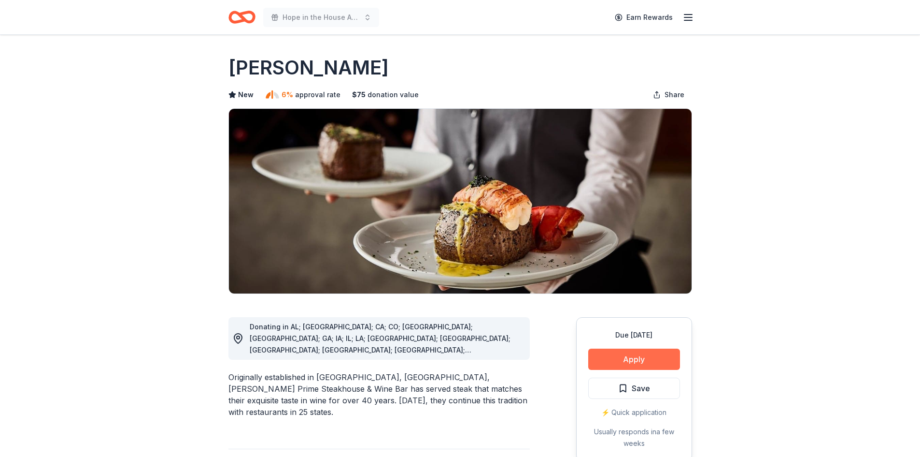
click at [657, 365] on button "Apply" at bounding box center [635, 358] width 92 height 21
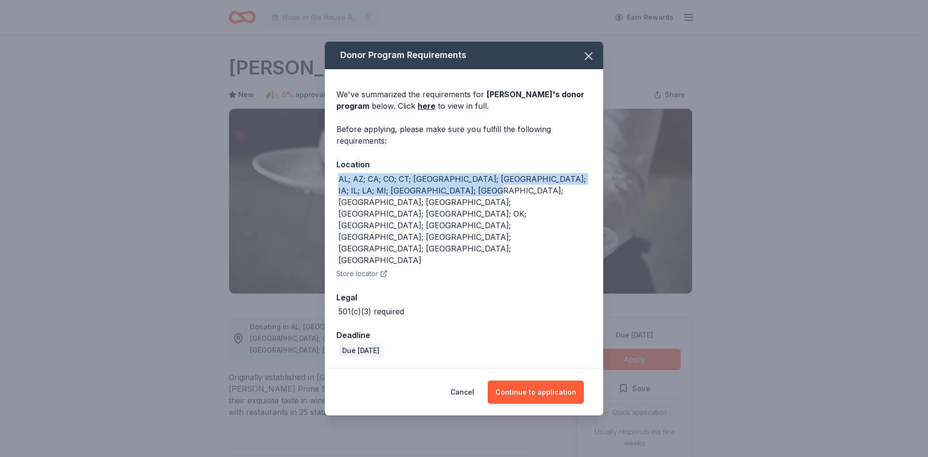
drag, startPoint x: 459, startPoint y: 226, endPoint x: 335, endPoint y: 215, distance: 124.2
click at [335, 215] on div "We've summarized the requirements for [PERSON_NAME] 's donor program below. Cli…" at bounding box center [464, 218] width 278 height 299
copy div "AL; AZ; CA; CO; CT; [GEOGRAPHIC_DATA]; [GEOGRAPHIC_DATA]; IA; IL; LA; MI; [GEOG…"
click at [552, 380] on button "Continue to application" at bounding box center [536, 391] width 96 height 23
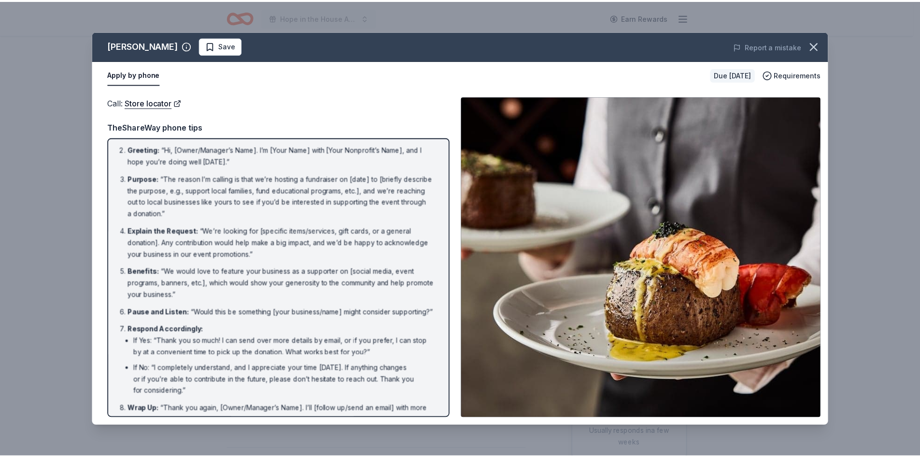
scroll to position [59, 0]
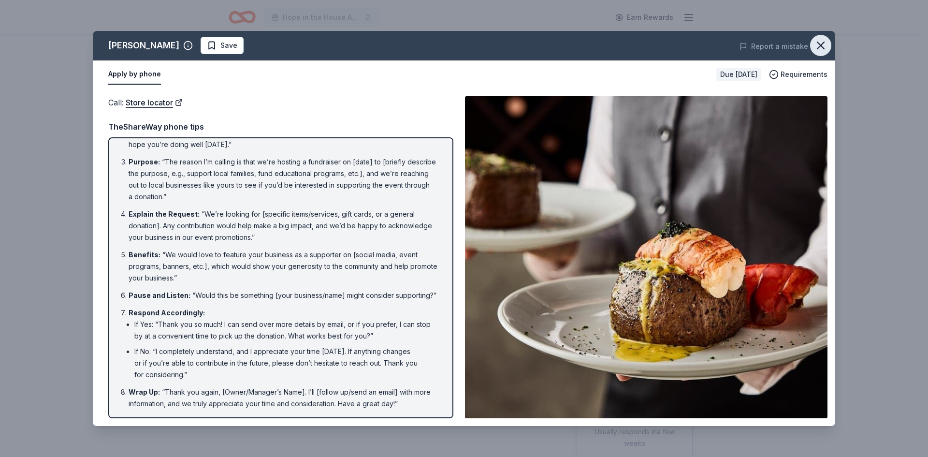
click at [819, 43] on icon "button" at bounding box center [820, 45] width 7 height 7
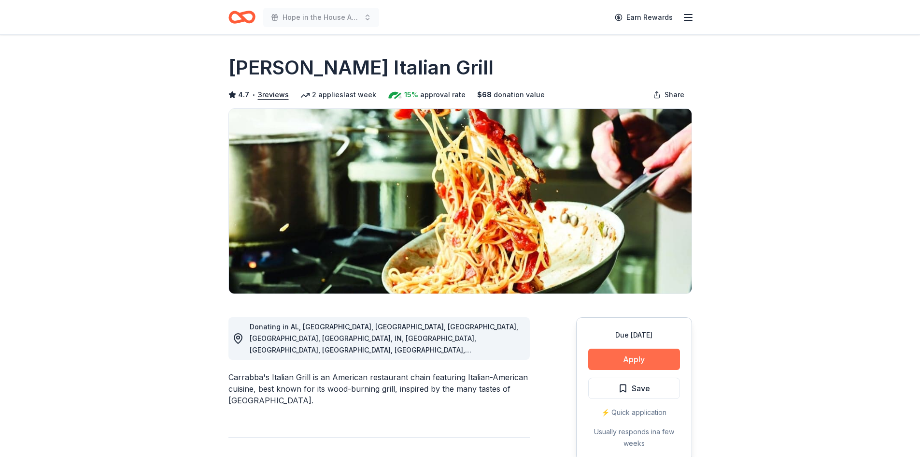
click at [648, 357] on button "Apply" at bounding box center [635, 358] width 92 height 21
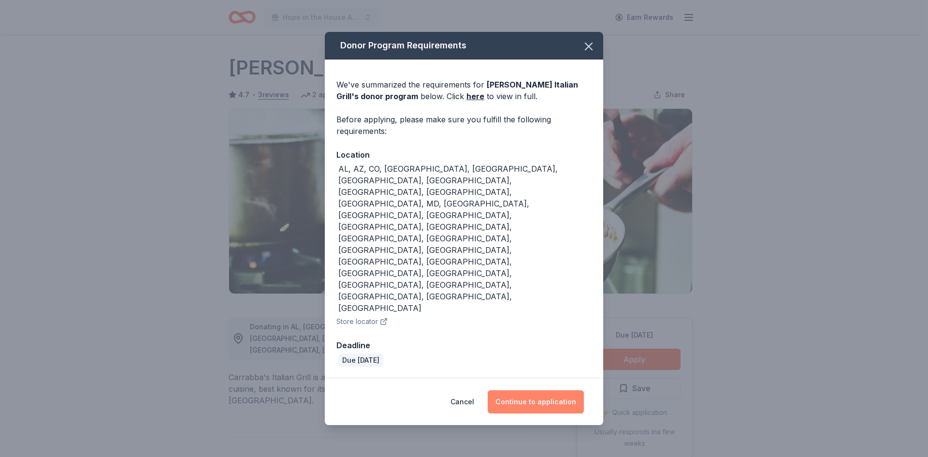
click at [529, 390] on button "Continue to application" at bounding box center [536, 401] width 96 height 23
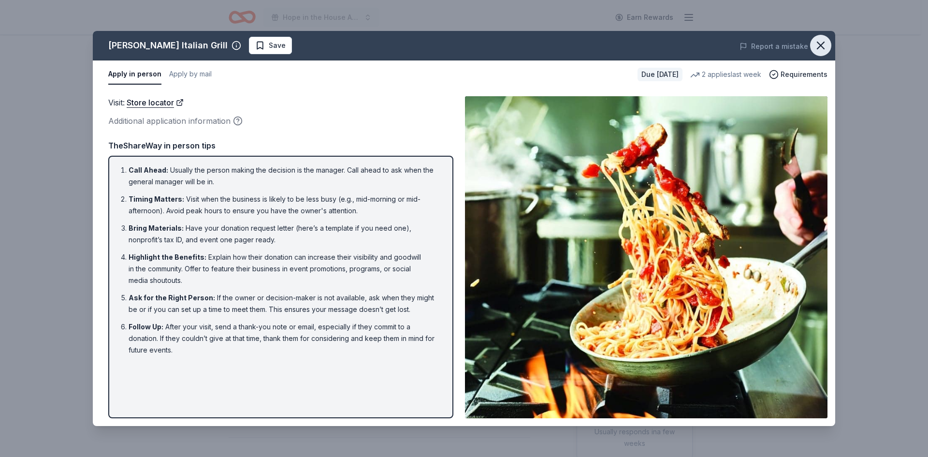
click at [826, 42] on icon "button" at bounding box center [821, 46] width 14 height 14
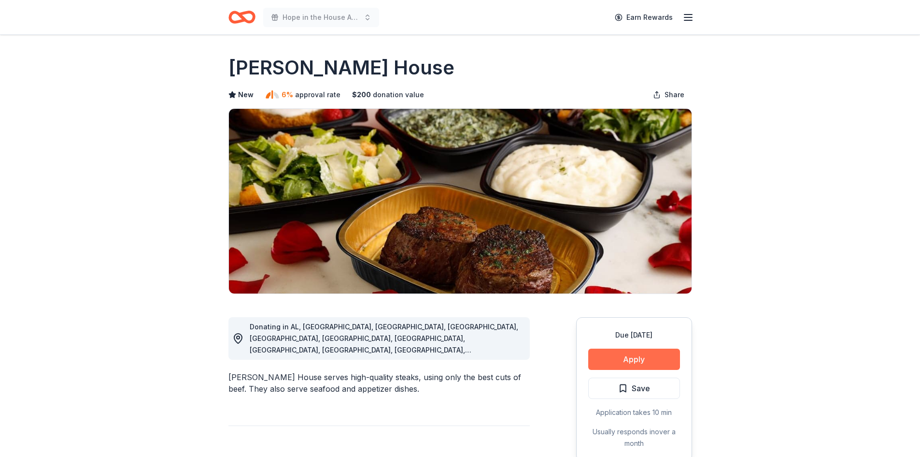
click at [649, 363] on button "Apply" at bounding box center [635, 358] width 92 height 21
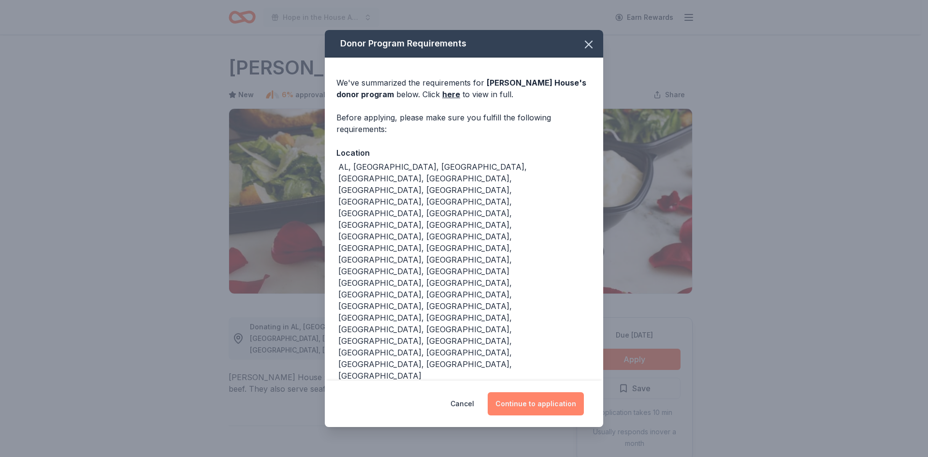
click at [514, 392] on button "Continue to application" at bounding box center [536, 403] width 96 height 23
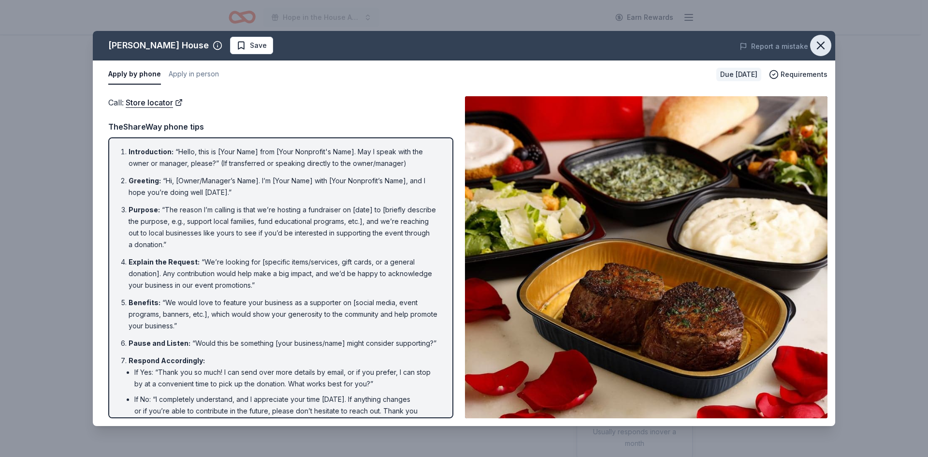
click at [820, 47] on icon "button" at bounding box center [821, 46] width 14 height 14
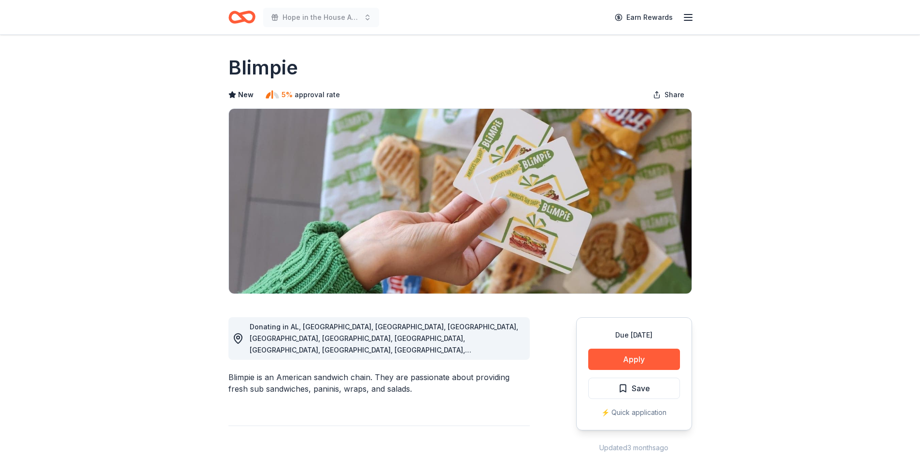
click at [645, 342] on div "Due in 339 days Apply Save ⚡️ Quick application" at bounding box center [634, 373] width 116 height 113
click at [642, 353] on button "Apply" at bounding box center [635, 358] width 92 height 21
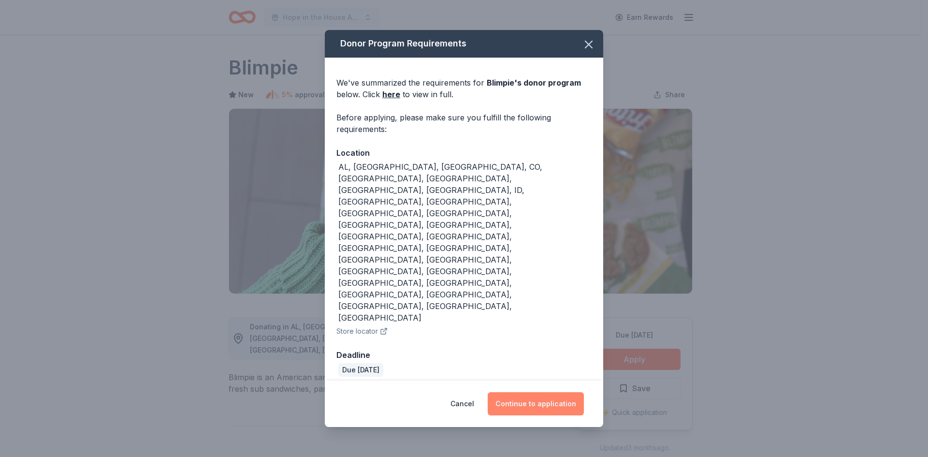
click at [549, 392] on button "Continue to application" at bounding box center [536, 403] width 96 height 23
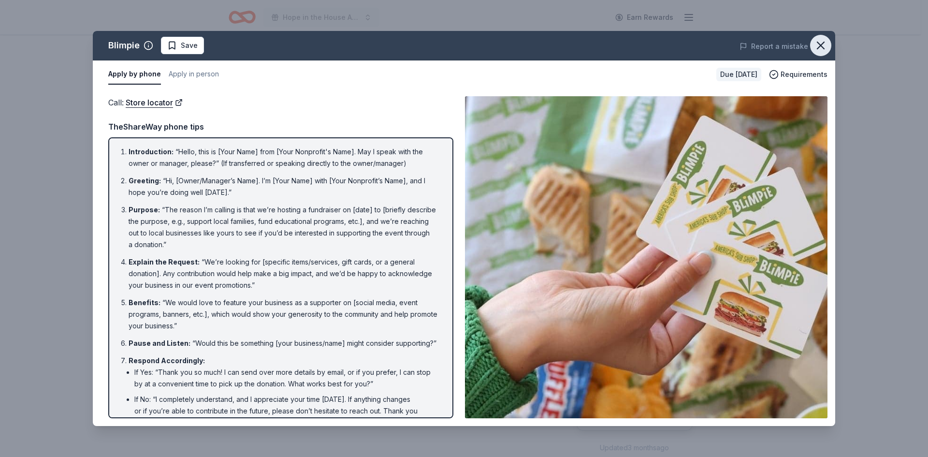
click at [824, 39] on icon "button" at bounding box center [821, 46] width 14 height 14
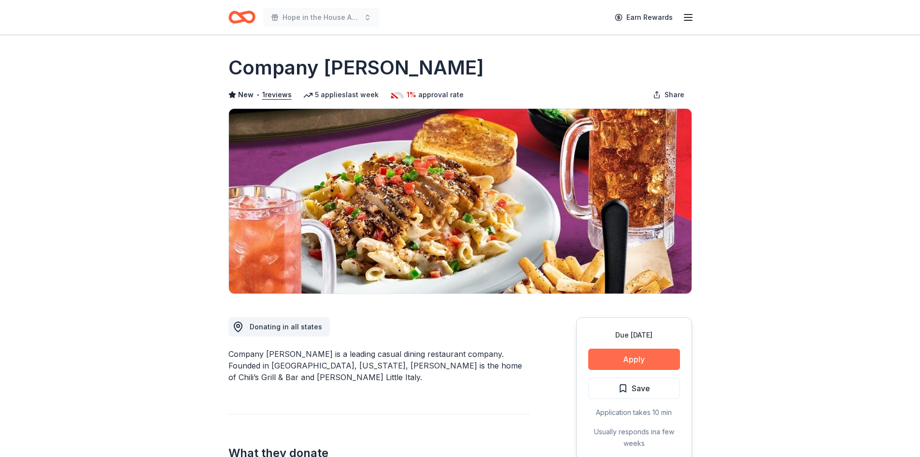
click at [655, 353] on button "Apply" at bounding box center [635, 358] width 92 height 21
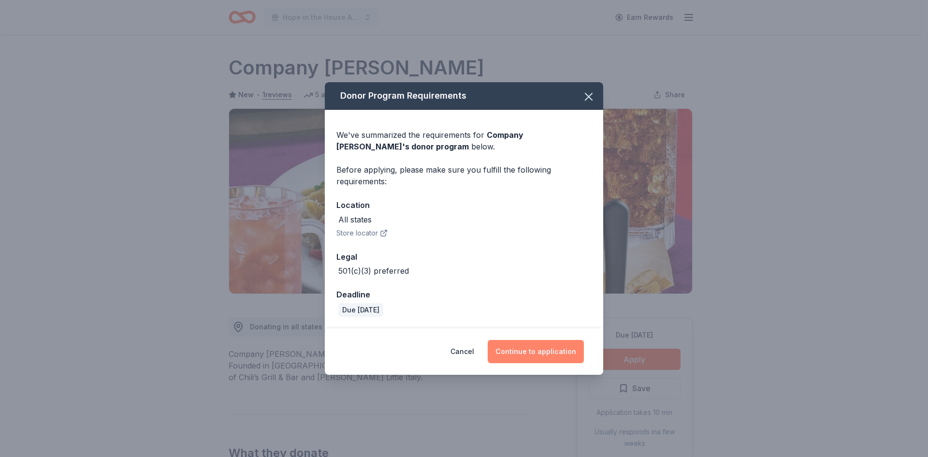
click at [520, 347] on button "Continue to application" at bounding box center [536, 351] width 96 height 23
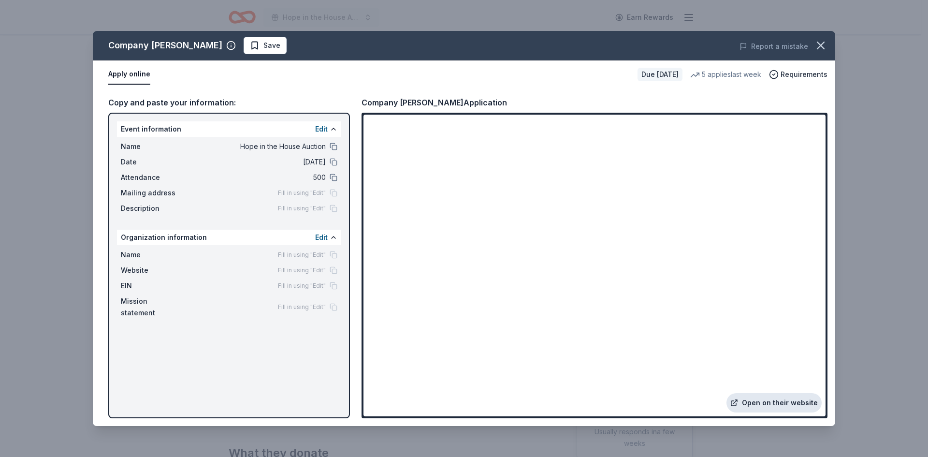
click at [785, 401] on link "Open on their website" at bounding box center [773, 402] width 95 height 19
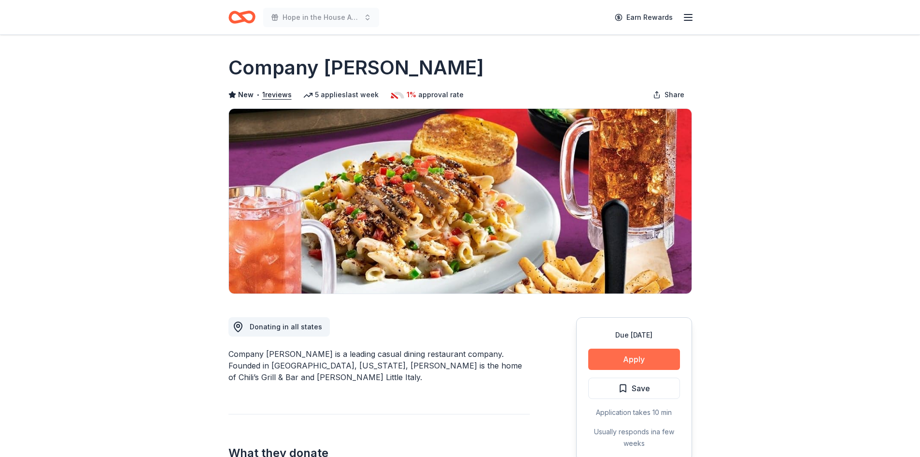
click at [631, 353] on button "Apply" at bounding box center [635, 358] width 92 height 21
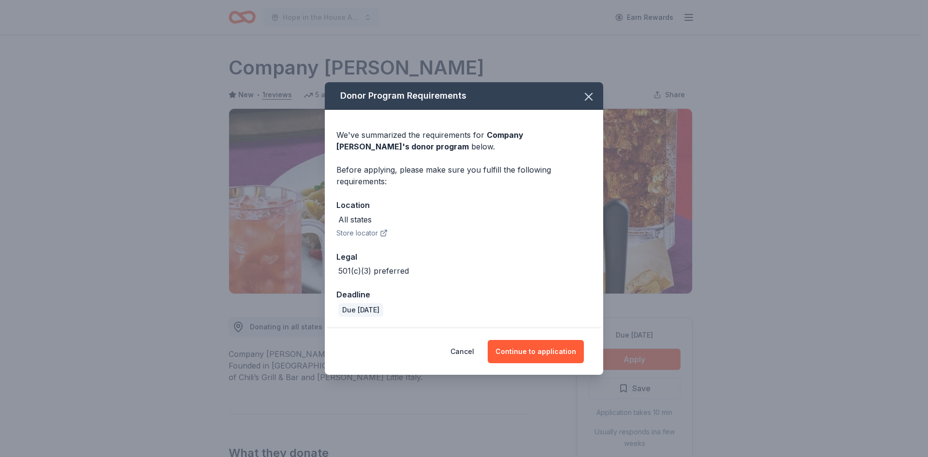
click at [483, 350] on div "Cancel Continue to application" at bounding box center [464, 351] width 240 height 23
drag, startPoint x: 481, startPoint y: 350, endPoint x: 473, endPoint y: 352, distance: 8.4
click at [479, 350] on div "Cancel Continue to application" at bounding box center [464, 351] width 240 height 23
click at [473, 352] on button "Cancel" at bounding box center [462, 351] width 24 height 23
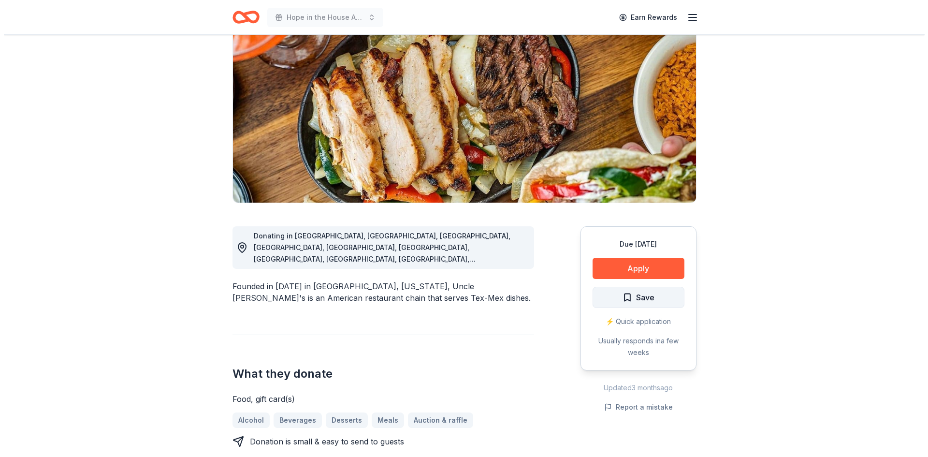
scroll to position [97, 0]
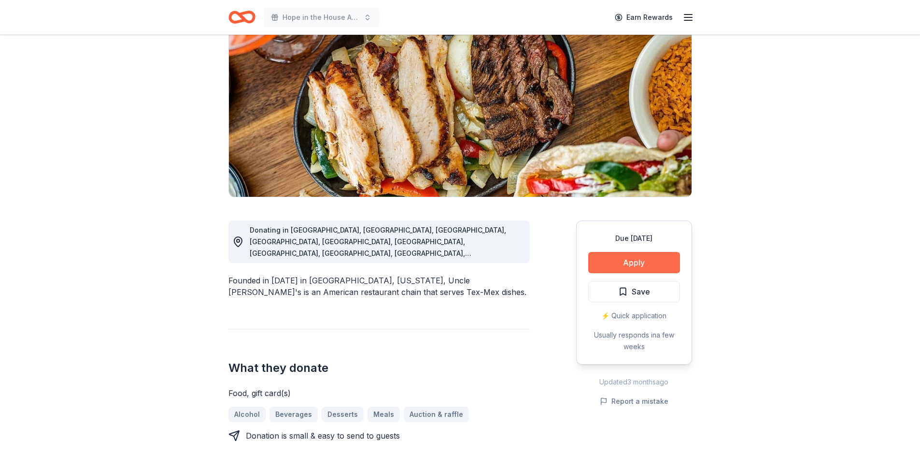
click at [639, 255] on button "Apply" at bounding box center [635, 262] width 92 height 21
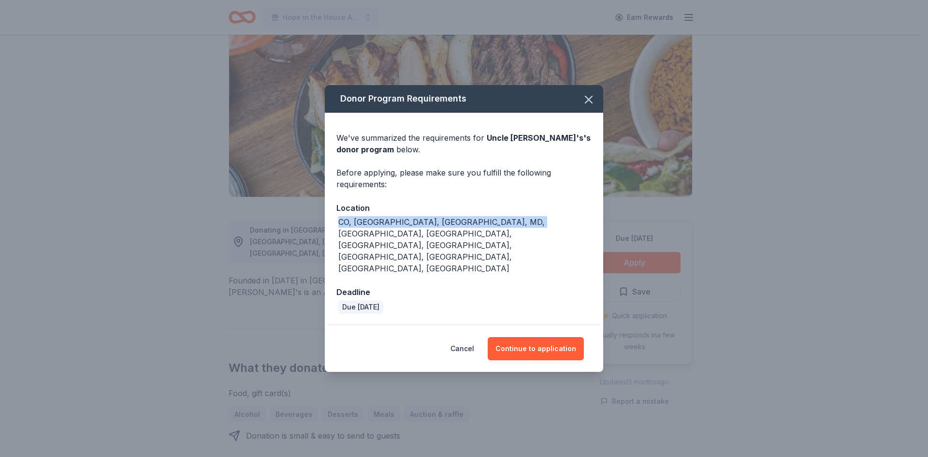
drag, startPoint x: 525, startPoint y: 242, endPoint x: 329, endPoint y: 254, distance: 196.5
click at [329, 254] on div "We've summarized the requirements for Uncle [PERSON_NAME]'s 's donor program be…" at bounding box center [464, 219] width 278 height 213
copy div "CO, [GEOGRAPHIC_DATA], [GEOGRAPHIC_DATA], MD, [GEOGRAPHIC_DATA], [GEOGRAPHIC_DA…"
click at [560, 337] on button "Continue to application" at bounding box center [536, 348] width 96 height 23
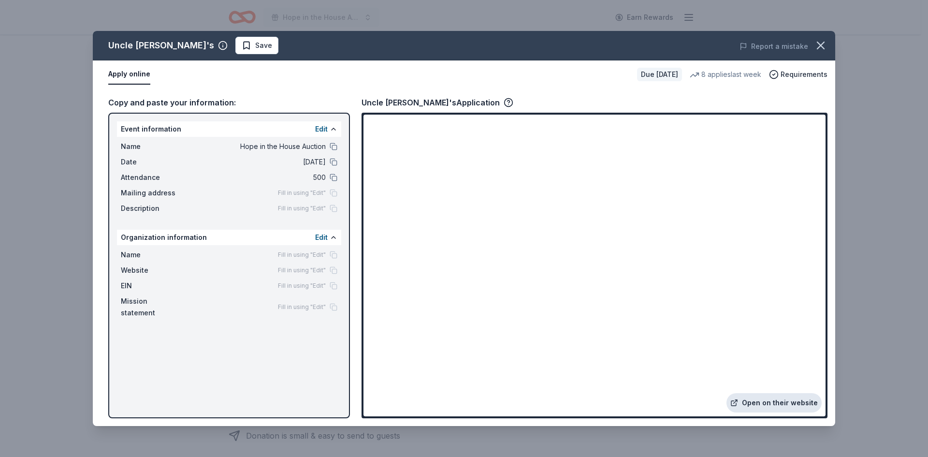
click at [760, 399] on link "Open on their website" at bounding box center [773, 402] width 95 height 19
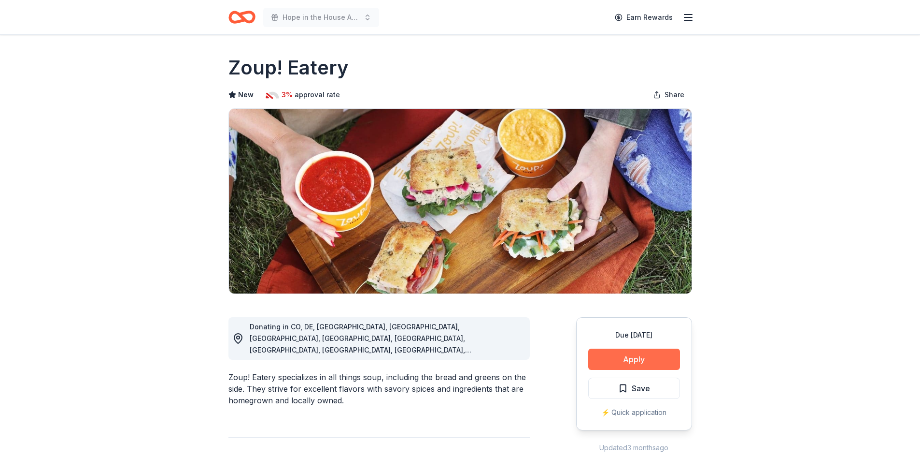
click at [632, 355] on button "Apply" at bounding box center [635, 358] width 92 height 21
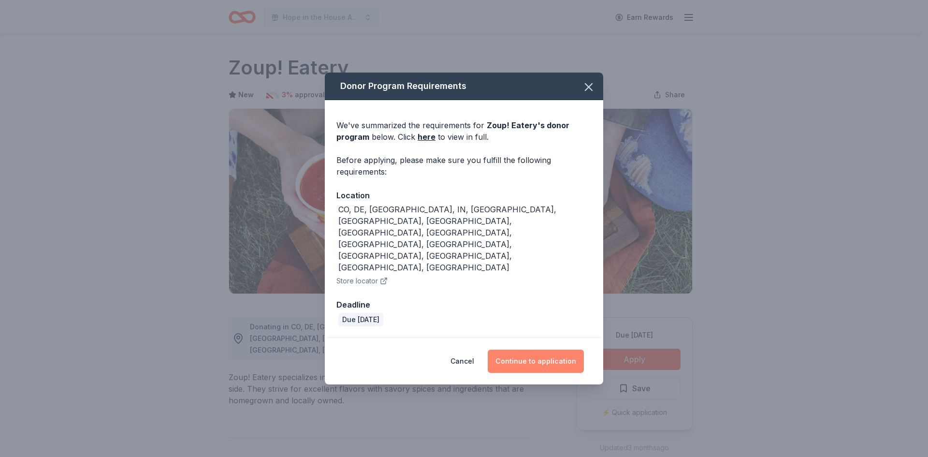
click at [544, 349] on button "Continue to application" at bounding box center [536, 360] width 96 height 23
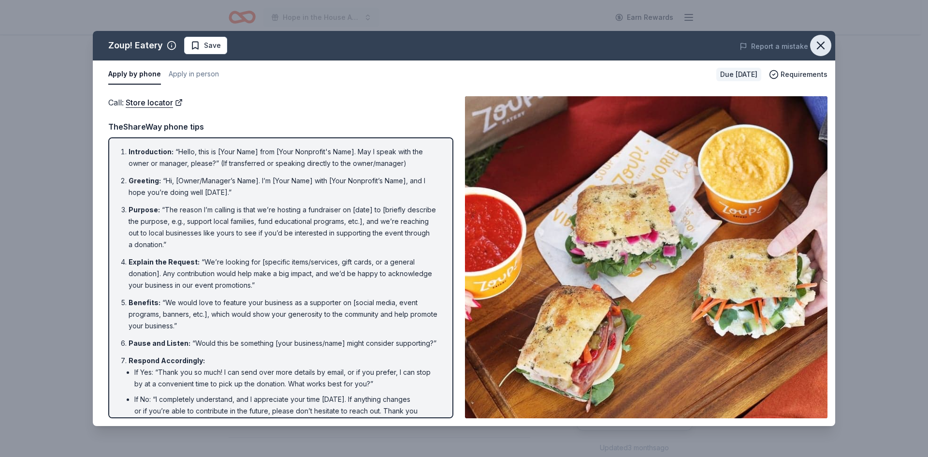
click at [823, 47] on icon "button" at bounding box center [821, 46] width 14 height 14
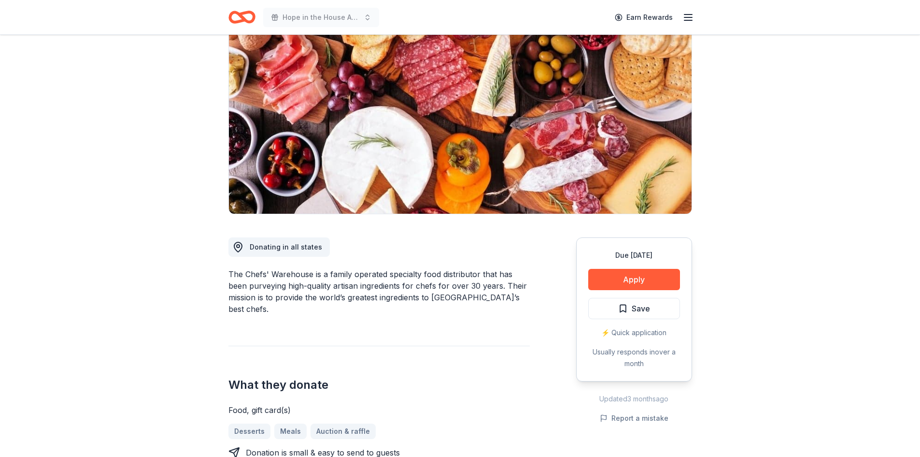
scroll to position [97, 0]
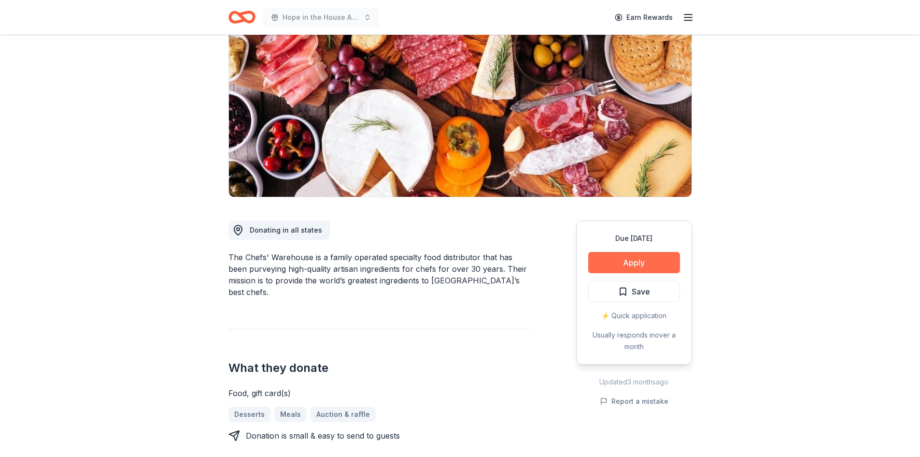
click at [634, 266] on button "Apply" at bounding box center [635, 262] width 92 height 21
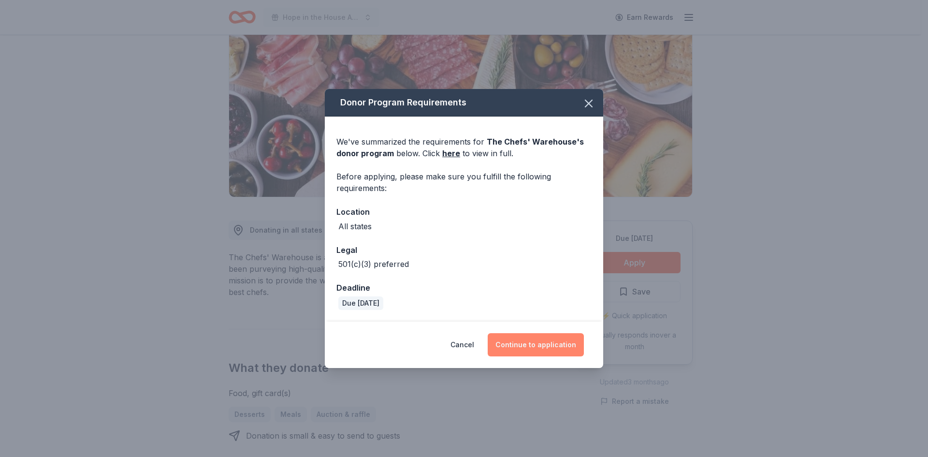
click at [540, 352] on button "Continue to application" at bounding box center [536, 344] width 96 height 23
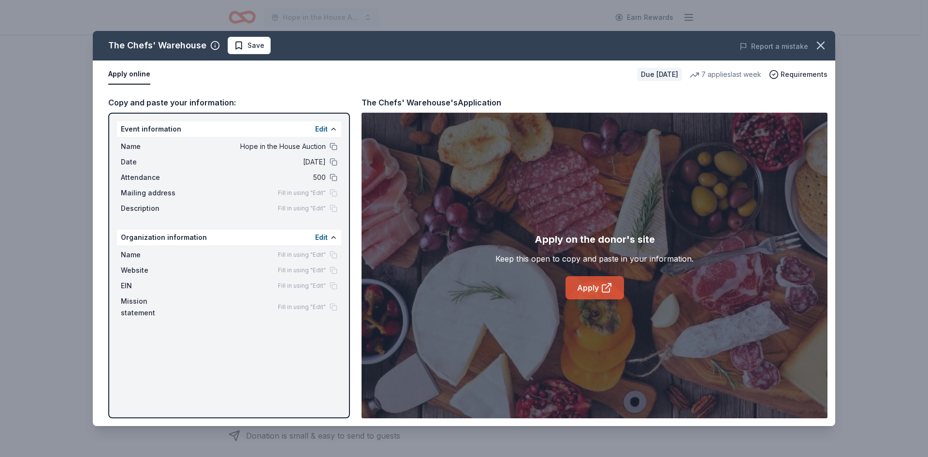
click at [605, 286] on icon at bounding box center [607, 288] width 12 height 12
click at [825, 48] on icon "button" at bounding box center [821, 46] width 14 height 14
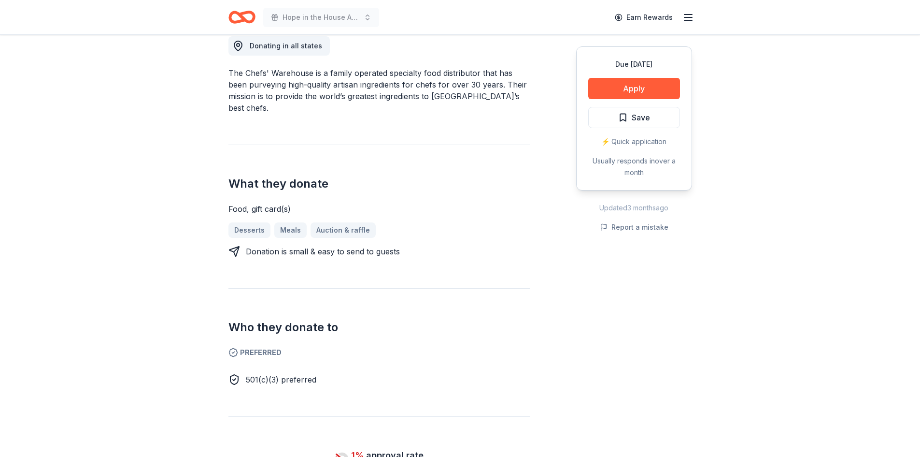
scroll to position [290, 0]
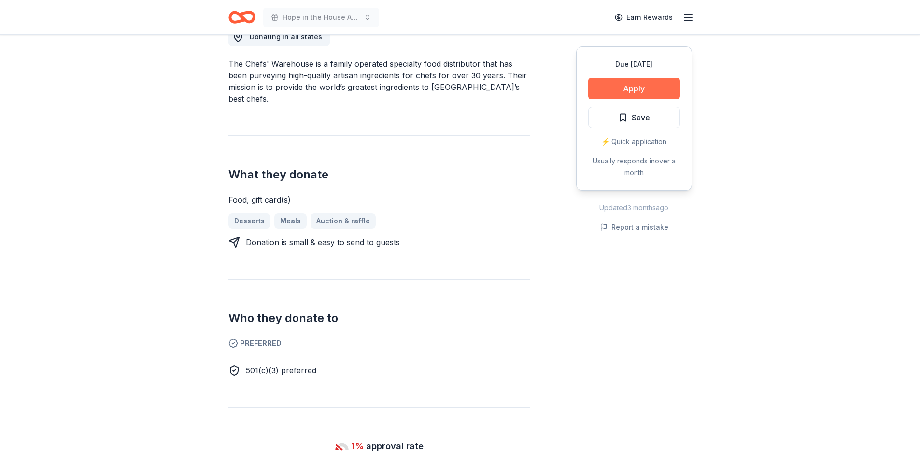
click at [646, 93] on button "Apply" at bounding box center [635, 88] width 92 height 21
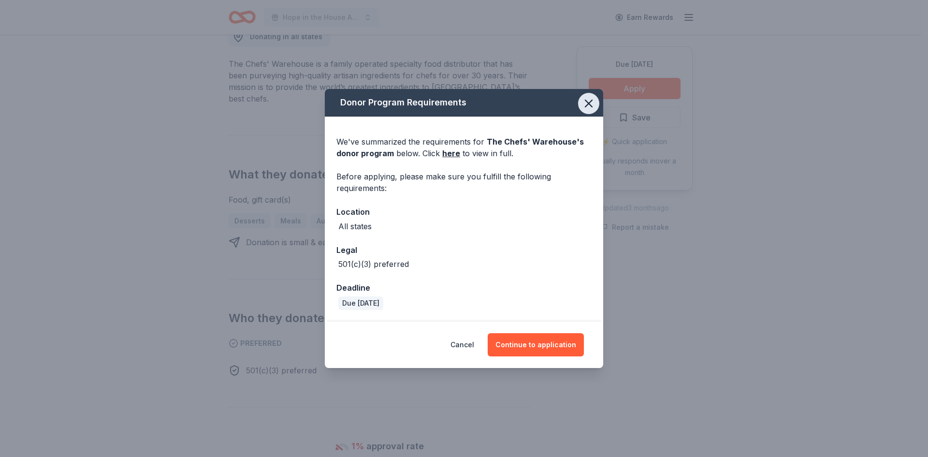
click at [588, 109] on icon "button" at bounding box center [589, 104] width 14 height 14
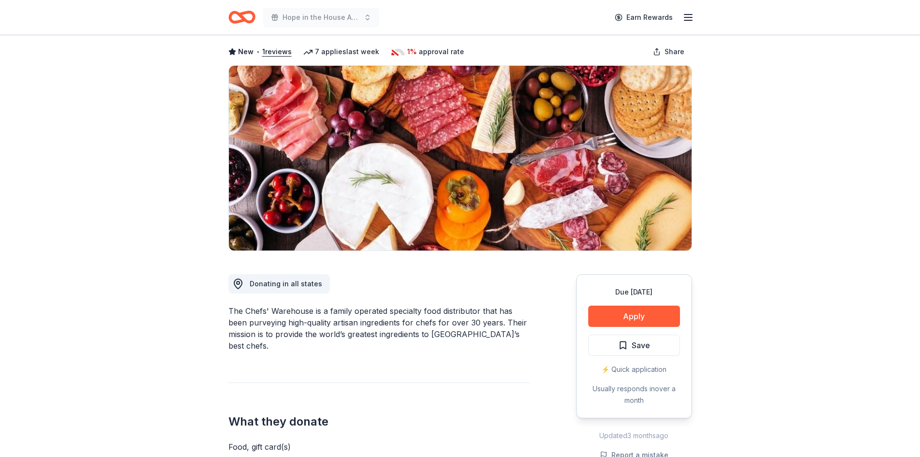
scroll to position [0, 0]
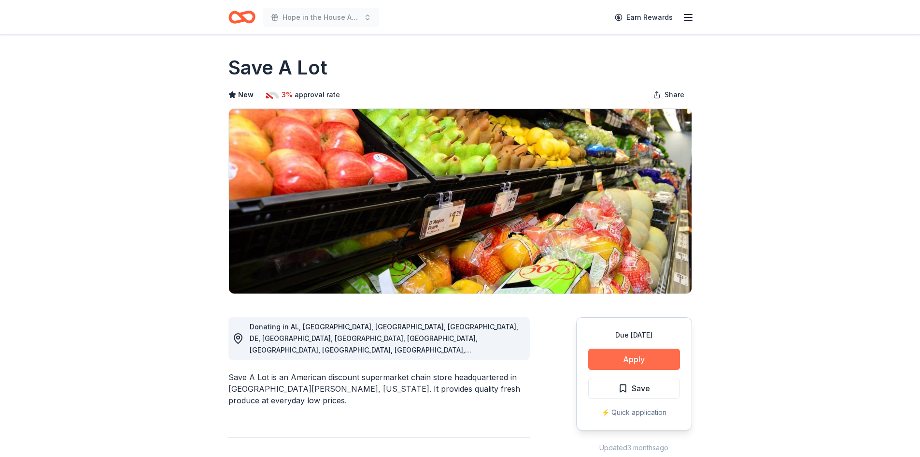
click at [646, 355] on button "Apply" at bounding box center [635, 358] width 92 height 21
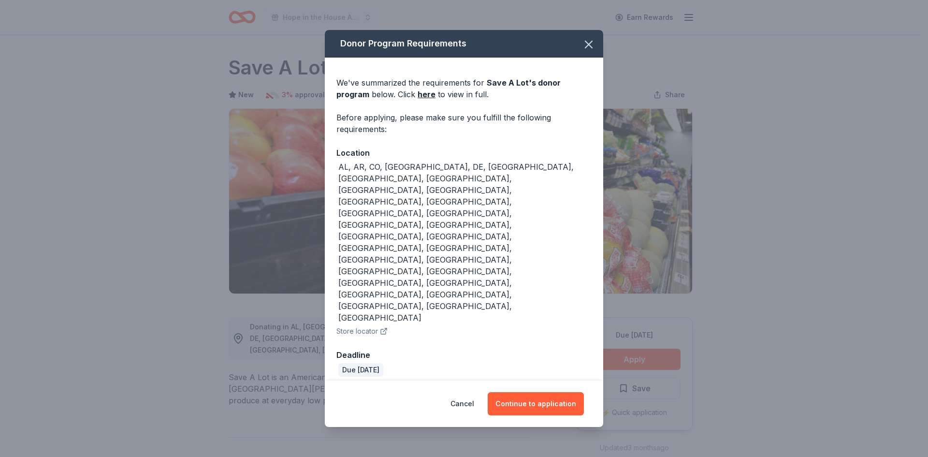
click at [589, 380] on div "Cancel Continue to application" at bounding box center [464, 403] width 278 height 46
click at [564, 392] on button "Continue to application" at bounding box center [536, 403] width 96 height 23
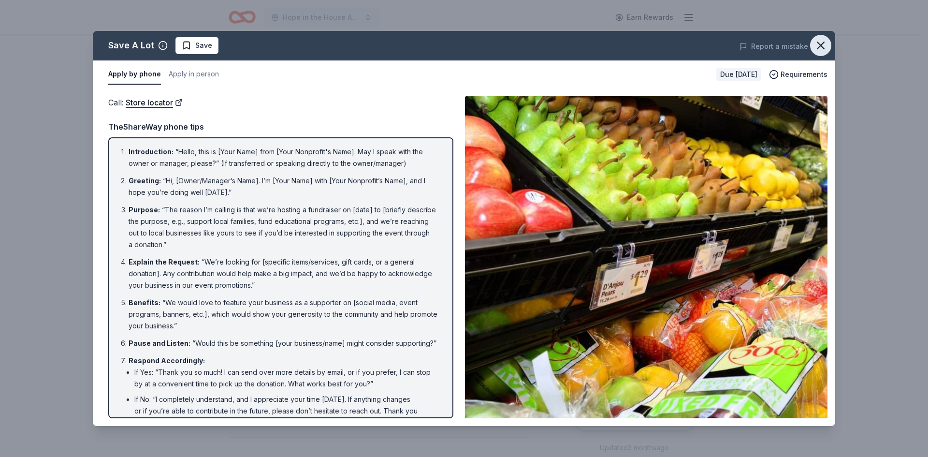
click at [816, 45] on icon "button" at bounding box center [821, 46] width 14 height 14
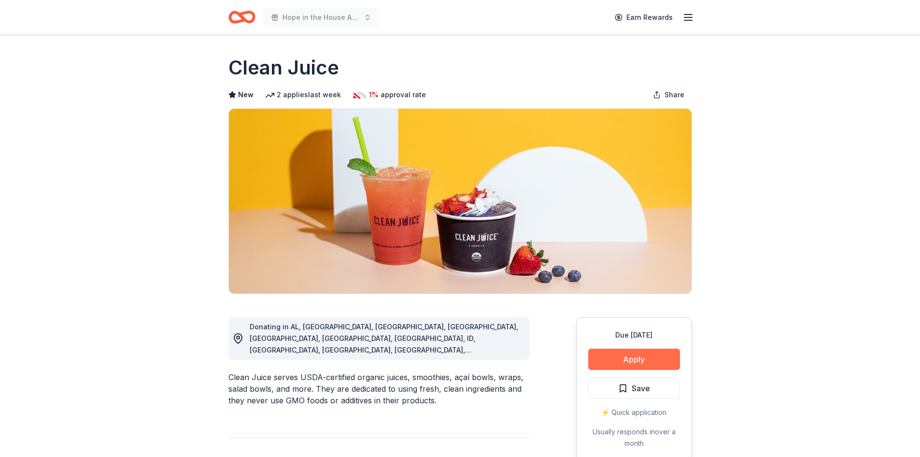
click at [632, 359] on button "Apply" at bounding box center [635, 358] width 92 height 21
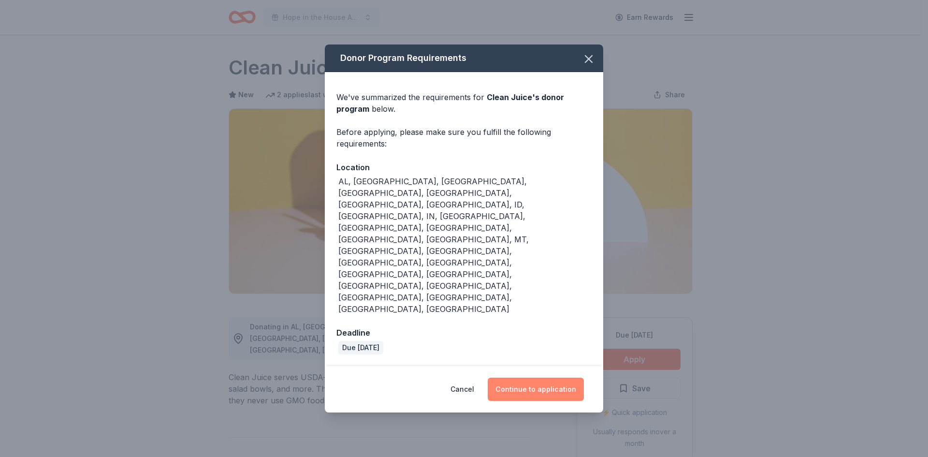
click at [548, 377] on button "Continue to application" at bounding box center [536, 388] width 96 height 23
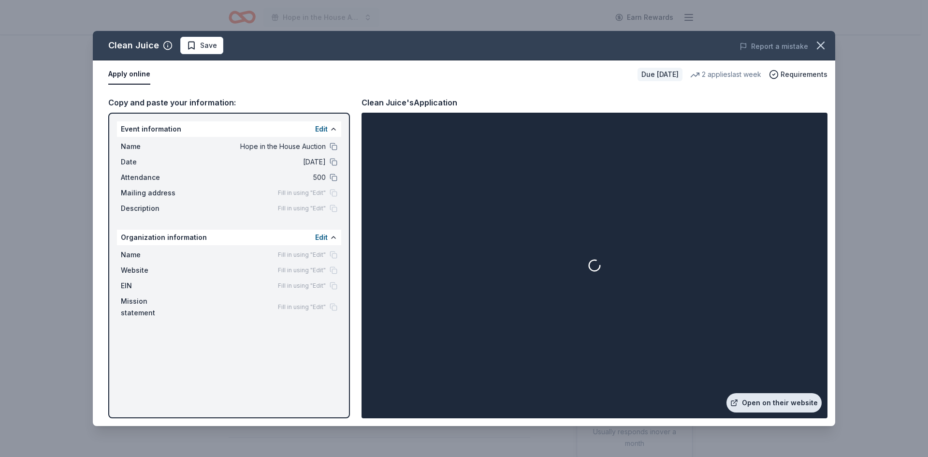
click at [772, 406] on link "Open on their website" at bounding box center [773, 402] width 95 height 19
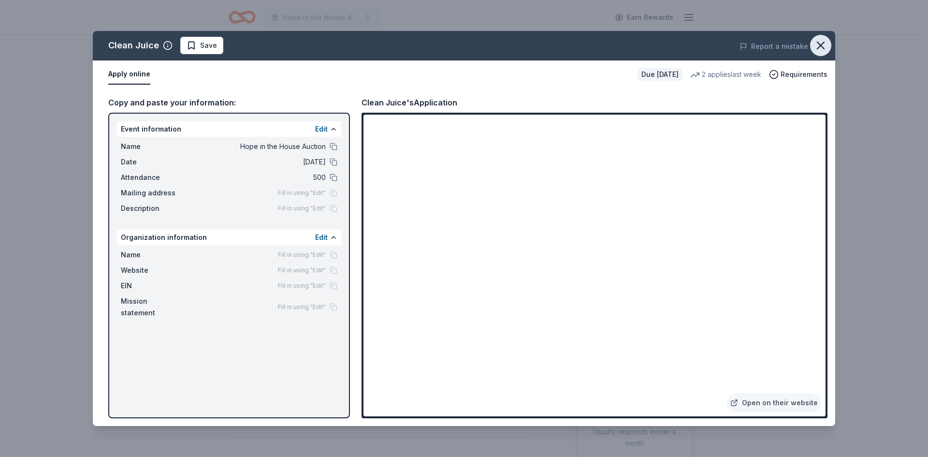
click at [818, 48] on icon "button" at bounding box center [820, 45] width 7 height 7
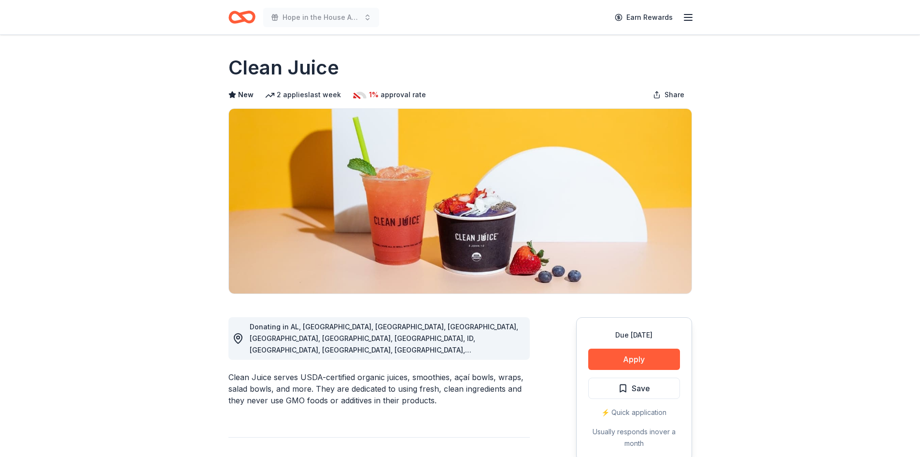
click at [417, 340] on div "Donating in AL, AZ, CA, CO, CT, FL, GA, ID, IL, IN, KY, LA, MD, MI, MN, MT, NC,…" at bounding box center [386, 338] width 273 height 35
click at [617, 360] on button "Apply" at bounding box center [635, 358] width 92 height 21
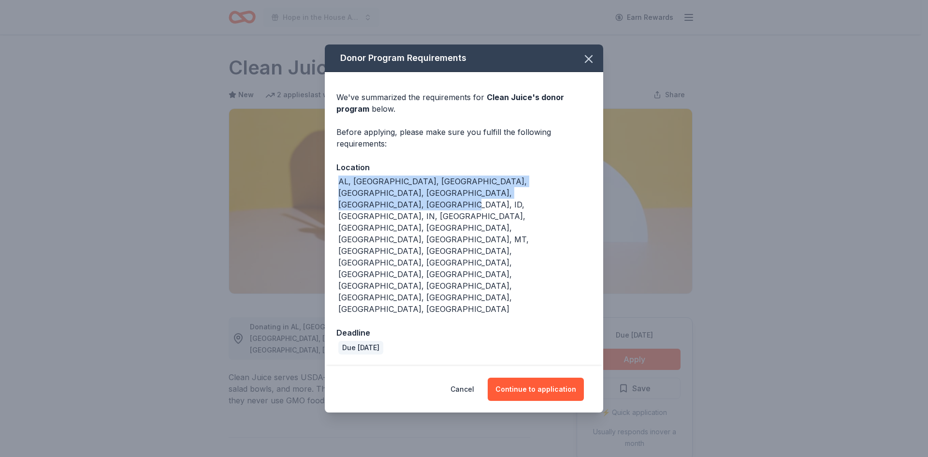
drag, startPoint x: 506, startPoint y: 258, endPoint x: 340, endPoint y: 239, distance: 167.8
click at [340, 239] on div "We've summarized the requirements for Clean Juice 's donor program below. Befor…" at bounding box center [464, 219] width 278 height 294
copy div "AL, AZ, CA, CO, CT, FL, GA, ID, IL, IN, KY, LA, MD, MI, MN, MT, NC, NE, NH, NV,…"
click at [588, 62] on icon "button" at bounding box center [588, 59] width 7 height 7
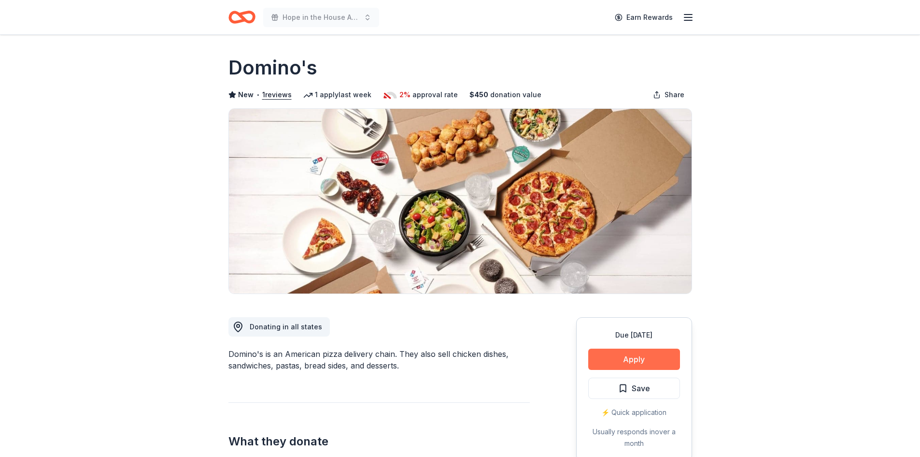
click at [667, 352] on button "Apply" at bounding box center [635, 358] width 92 height 21
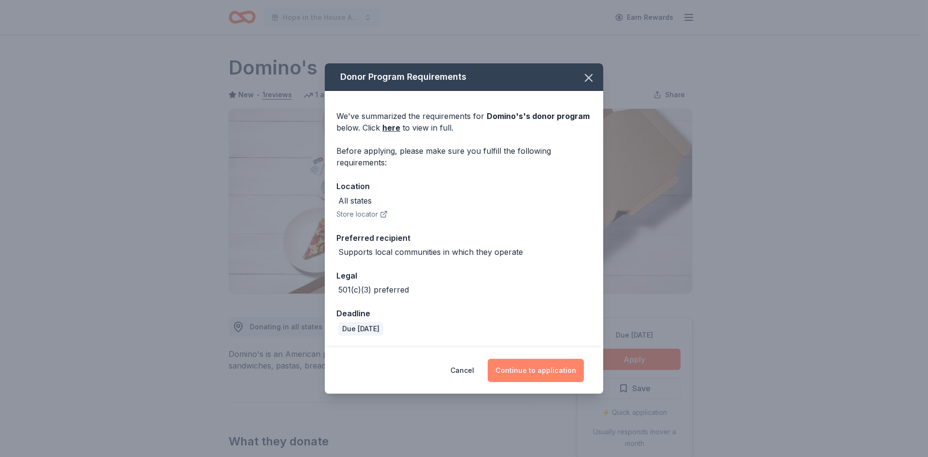
click at [551, 368] on button "Continue to application" at bounding box center [536, 370] width 96 height 23
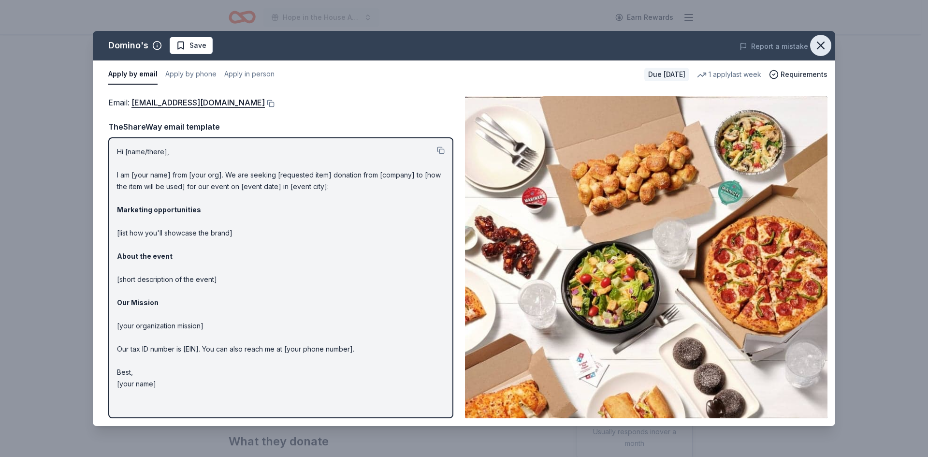
click at [821, 43] on icon "button" at bounding box center [821, 46] width 14 height 14
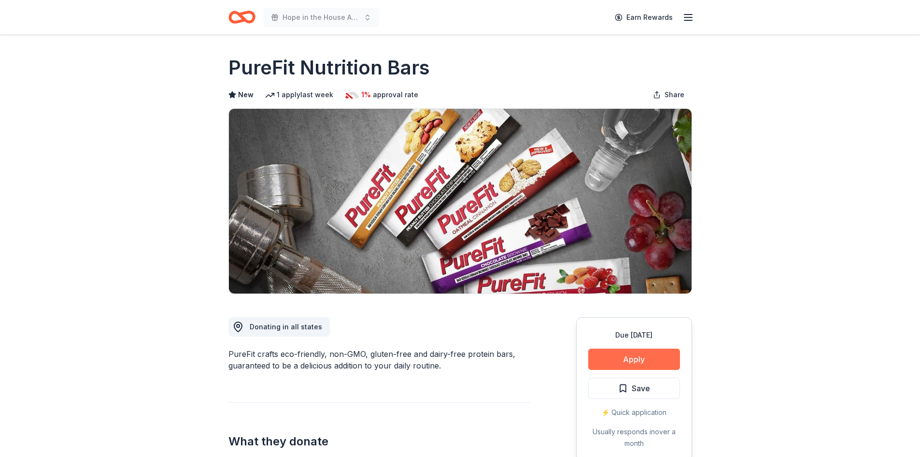
click at [648, 359] on button "Apply" at bounding box center [635, 358] width 92 height 21
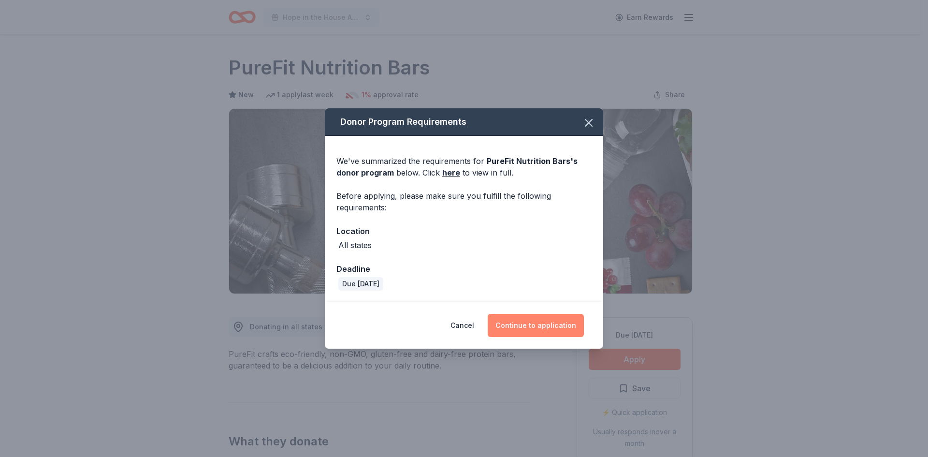
click at [542, 325] on button "Continue to application" at bounding box center [536, 325] width 96 height 23
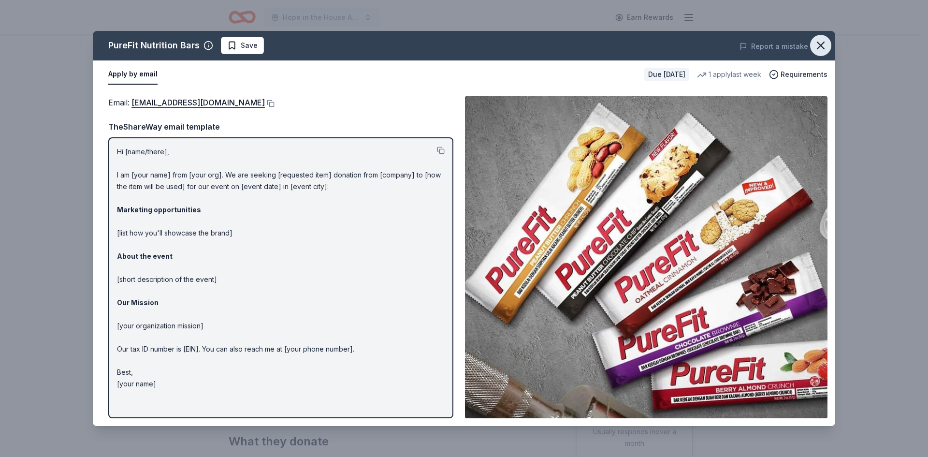
click at [820, 43] on icon "button" at bounding box center [821, 46] width 14 height 14
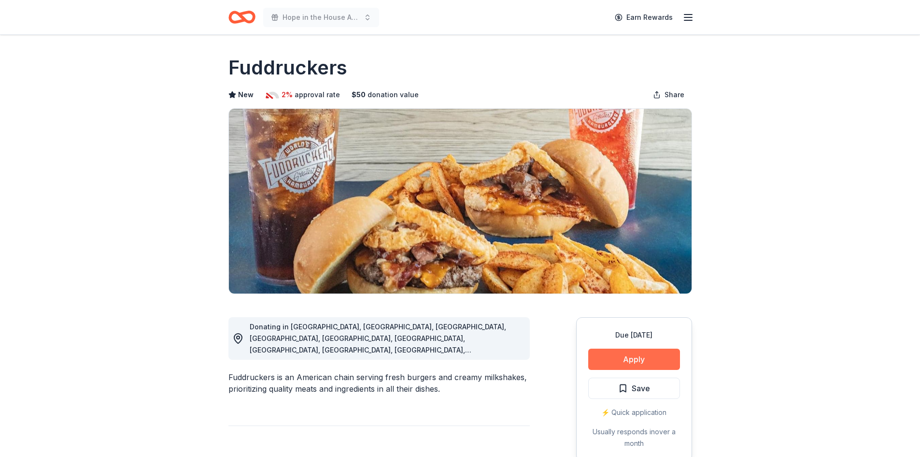
click at [616, 361] on button "Apply" at bounding box center [635, 358] width 92 height 21
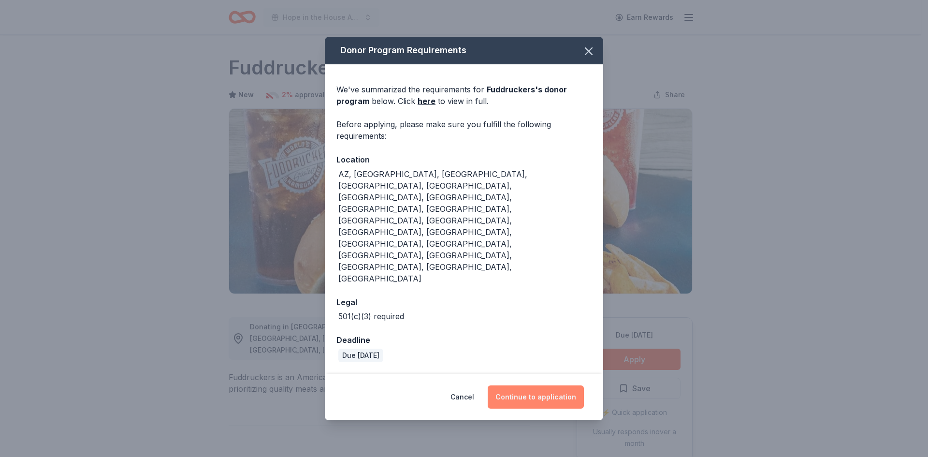
click at [535, 385] on button "Continue to application" at bounding box center [536, 396] width 96 height 23
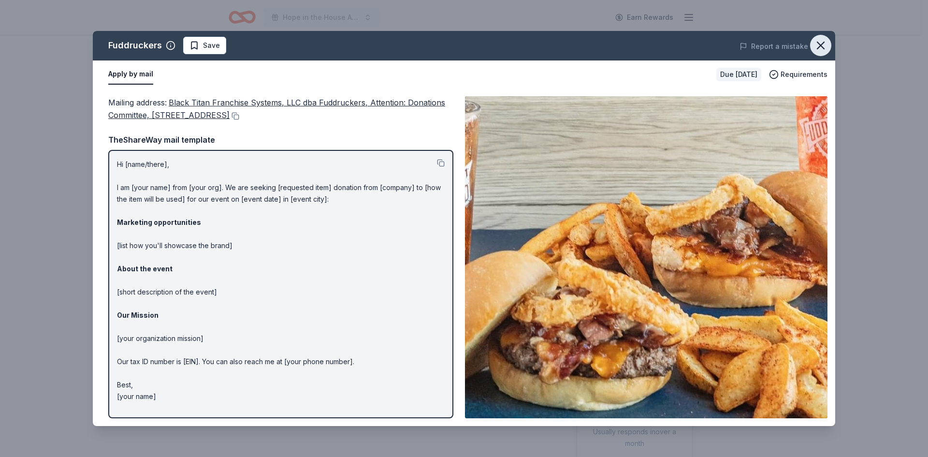
click at [819, 42] on icon "button" at bounding box center [821, 46] width 14 height 14
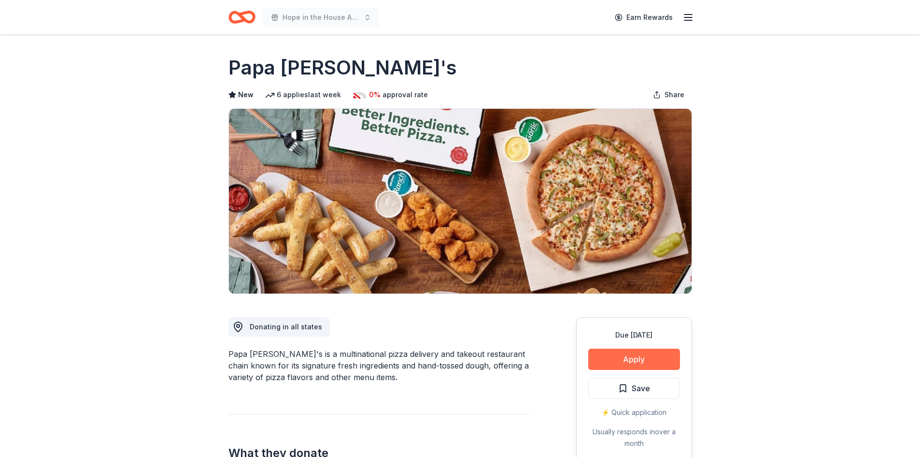
click at [648, 353] on button "Apply" at bounding box center [635, 358] width 92 height 21
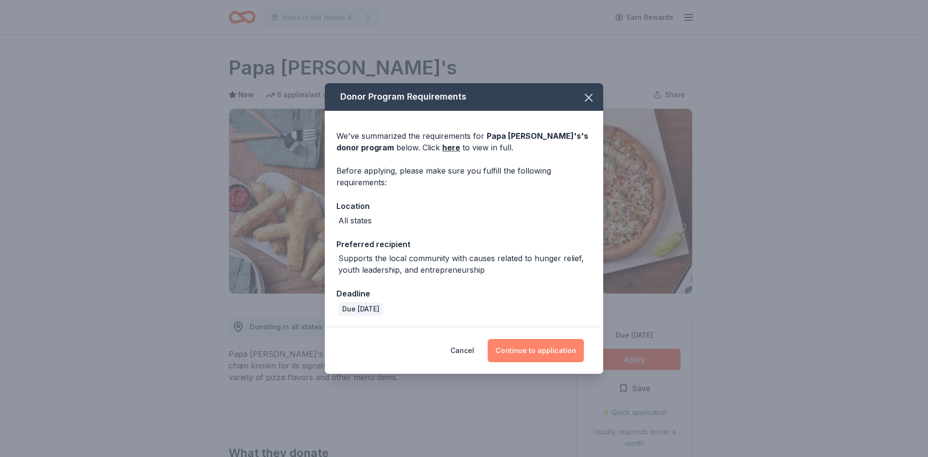
click at [503, 353] on button "Continue to application" at bounding box center [536, 350] width 96 height 23
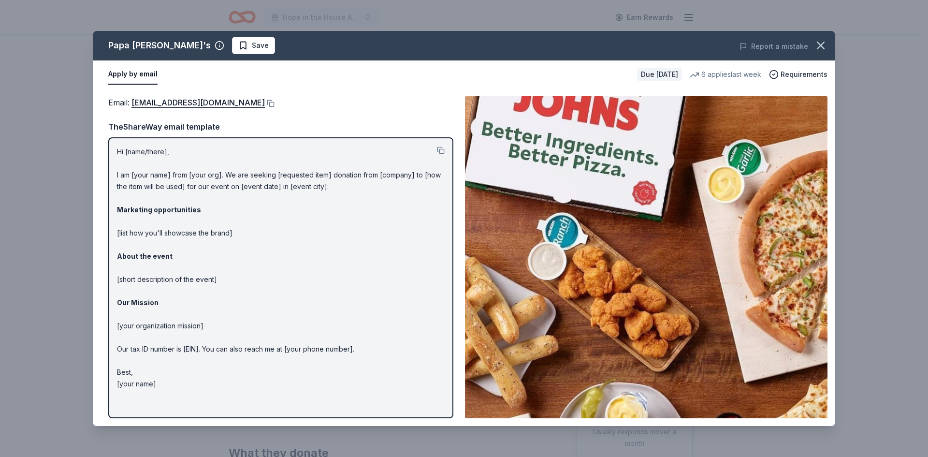
click at [829, 47] on button "button" at bounding box center [820, 45] width 21 height 21
